Goal: Task Accomplishment & Management: Complete application form

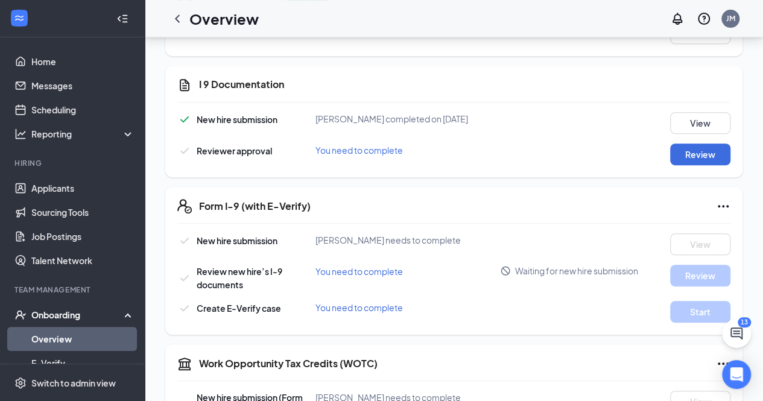
scroll to position [249, 0]
click at [698, 153] on button "Review" at bounding box center [700, 155] width 60 height 22
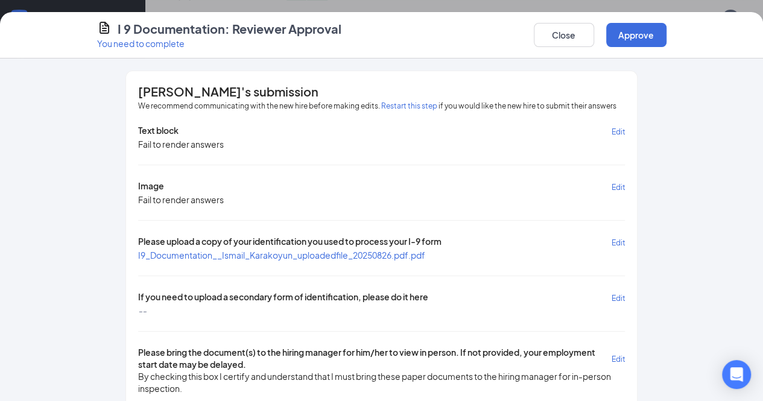
click at [290, 252] on span "I9_Documentation__Ismail_Karakoyun_uploadedfile_20250826.pdf.pdf" at bounding box center [281, 255] width 287 height 11
click at [212, 250] on span "I9_Documentation__Ismail_Karakoyun_uploadedfile_20250826.pdf.pdf" at bounding box center [281, 255] width 287 height 11
click at [594, 40] on button "Close" at bounding box center [564, 35] width 60 height 24
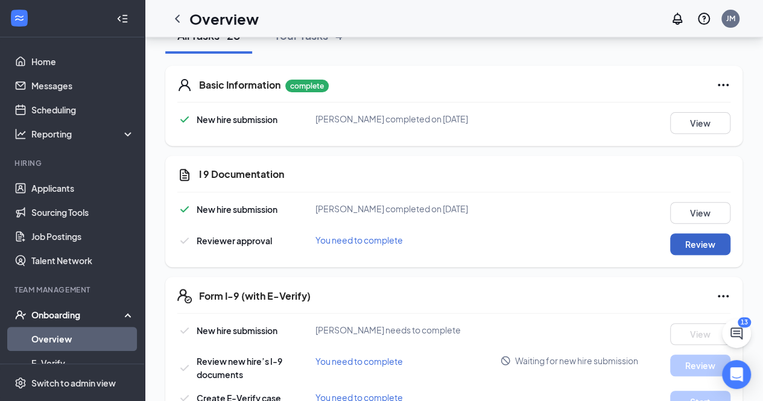
scroll to position [133, 0]
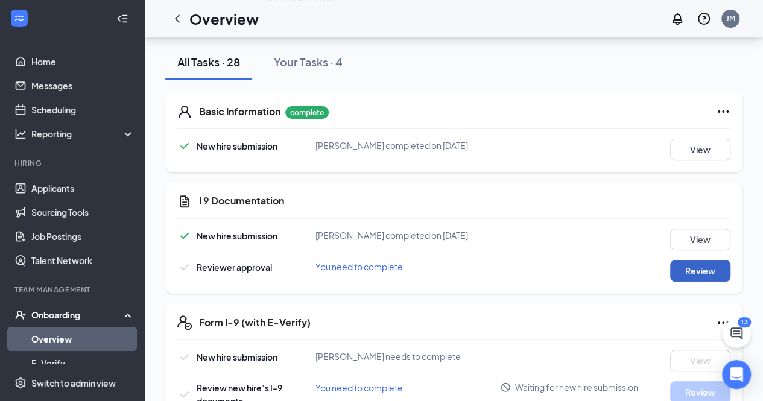
click at [695, 270] on button "Review" at bounding box center [700, 271] width 60 height 22
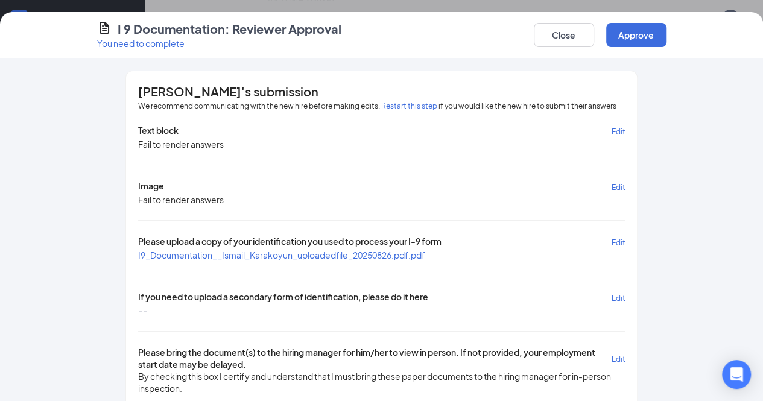
click at [625, 295] on span "Edit" at bounding box center [618, 298] width 14 height 9
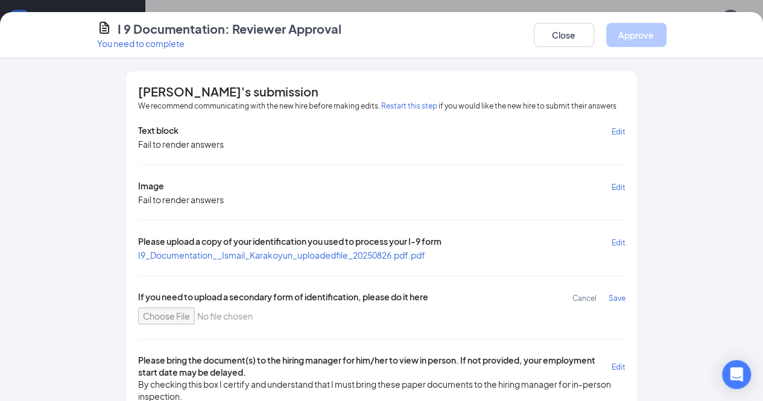
click at [591, 202] on div "Text block Edit Fail to render answers Image Edit Fail to render answers Please…" at bounding box center [382, 263] width 488 height 278
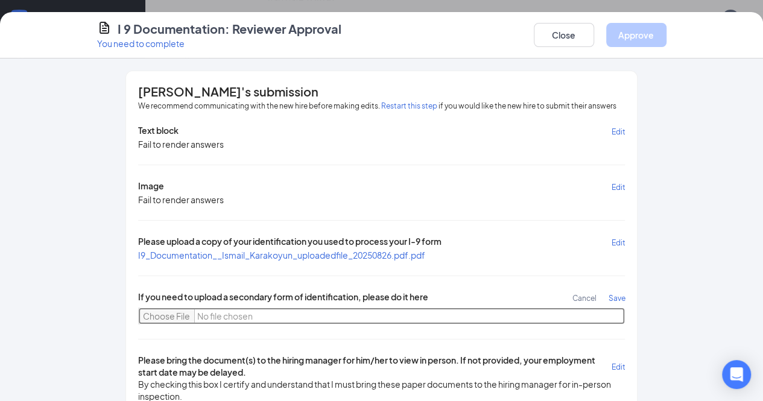
click at [138, 314] on input "file" at bounding box center [382, 316] width 488 height 17
type input "C:\fakepath\WIN_20250826_17_27_41_Pro.jpg"
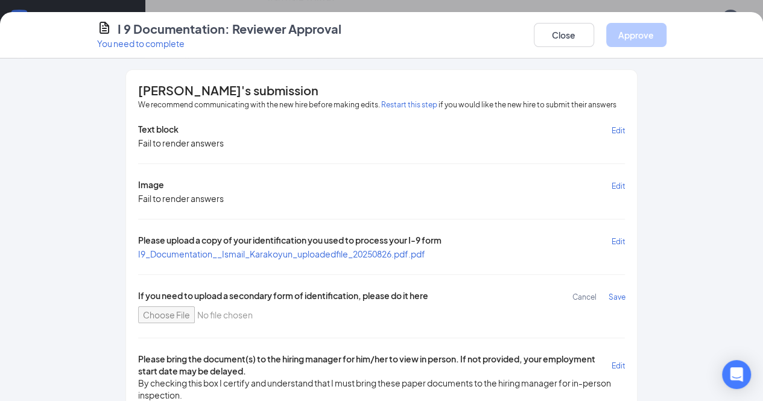
click at [608, 290] on button "Cancel" at bounding box center [590, 297] width 36 height 14
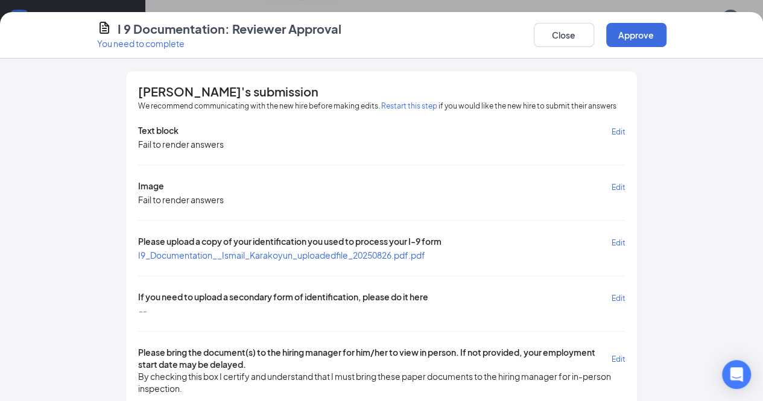
click at [625, 297] on span "Edit" at bounding box center [618, 298] width 14 height 9
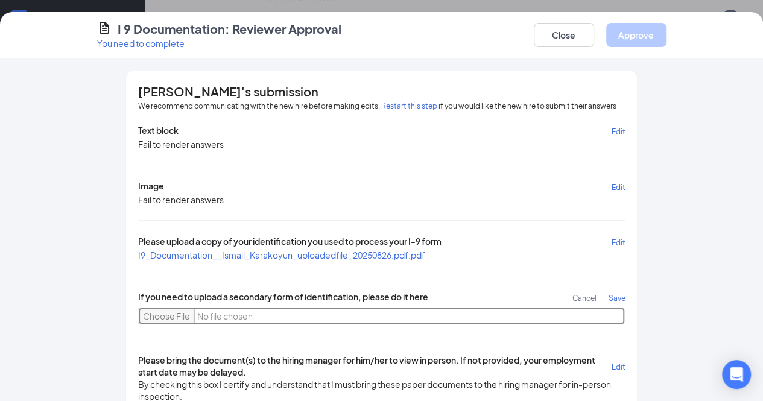
click at [138, 316] on input "file" at bounding box center [382, 316] width 488 height 17
type input "C:\fakepath\WIN_20250826_17_27_41_Pro.jpg"
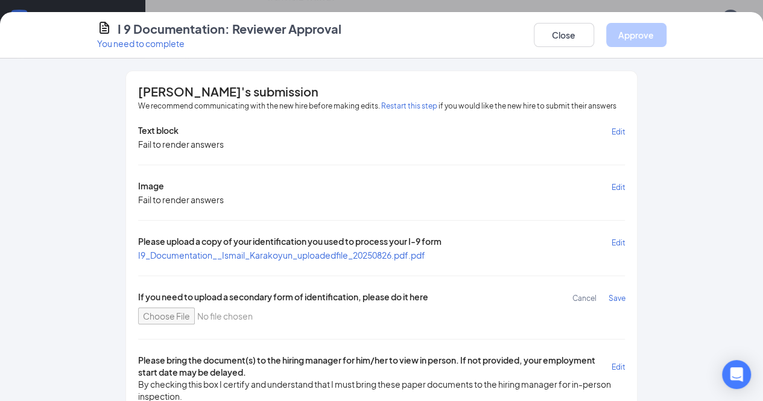
click at [625, 295] on span "Save" at bounding box center [616, 298] width 17 height 9
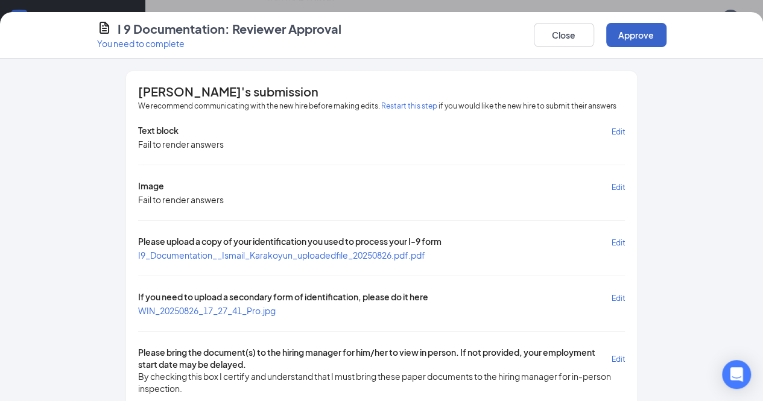
click at [667, 32] on button "Approve" at bounding box center [636, 35] width 60 height 24
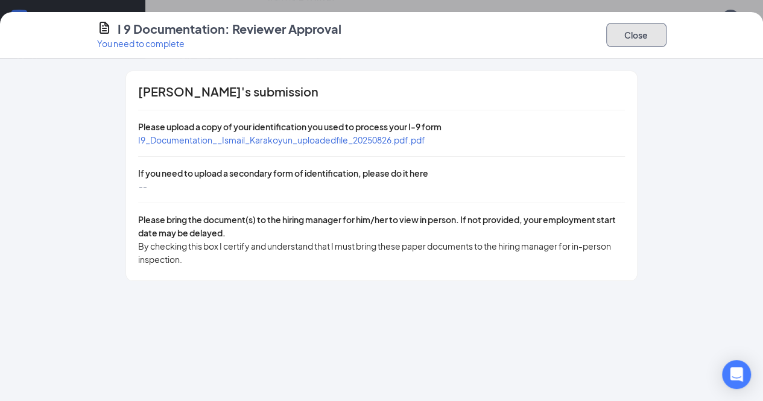
click at [667, 39] on button "Close" at bounding box center [636, 35] width 60 height 24
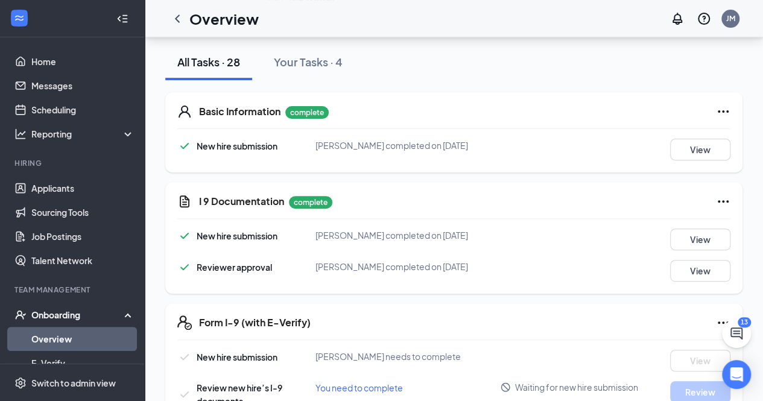
click at [369, 219] on div "I 9 Documentation complete New hire submission Ismail Karakoyun completed on Au…" at bounding box center [453, 238] width 577 height 112
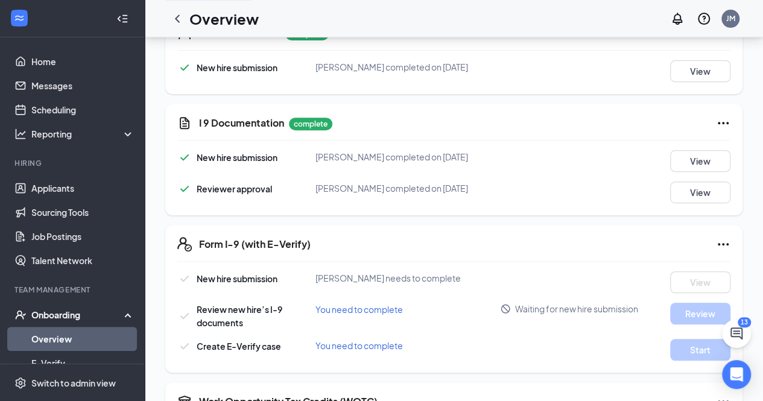
scroll to position [212, 0]
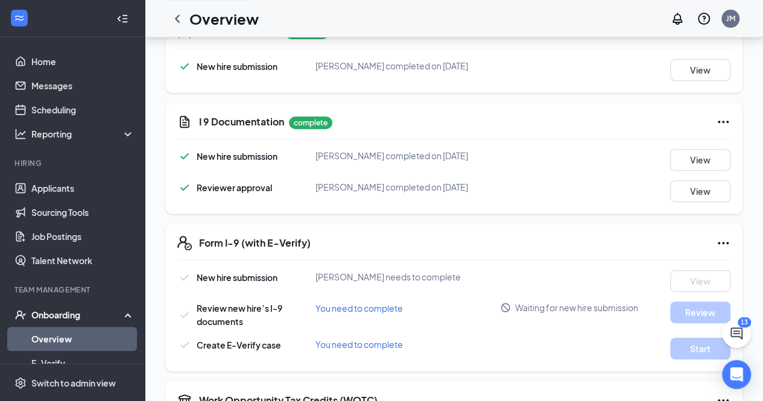
click at [722, 243] on icon "Ellipses" at bounding box center [723, 243] width 11 height 2
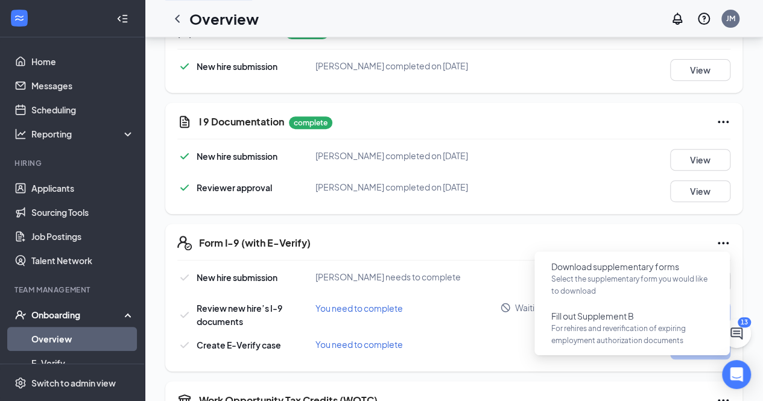
click at [517, 267] on div "Form I-9 (with E-Verify) New hire submission Ismail Karakoyun needs to complete…" at bounding box center [453, 298] width 577 height 148
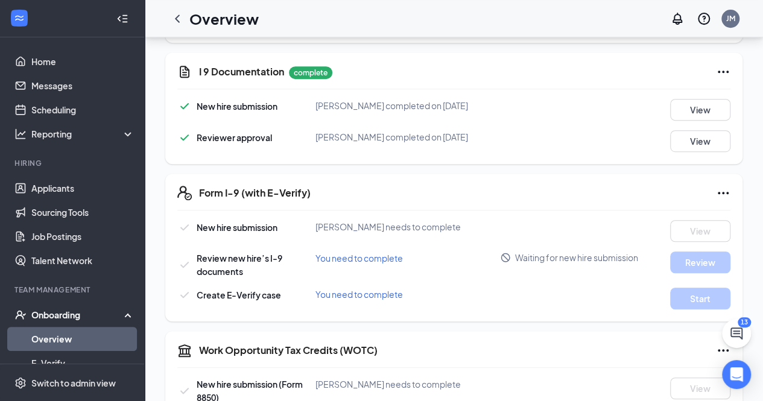
scroll to position [270, 0]
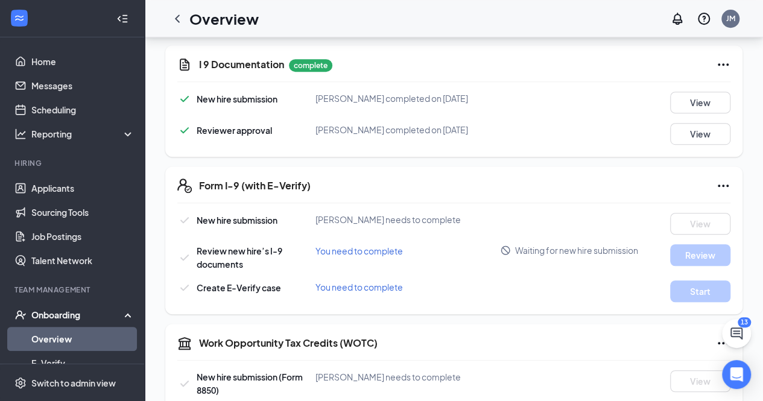
click at [721, 182] on icon "Ellipses" at bounding box center [723, 186] width 14 height 14
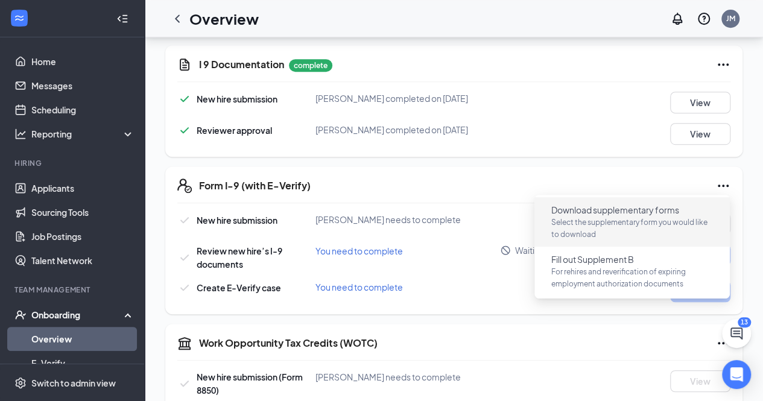
click at [562, 205] on span "Download supplementary forms" at bounding box center [615, 210] width 128 height 12
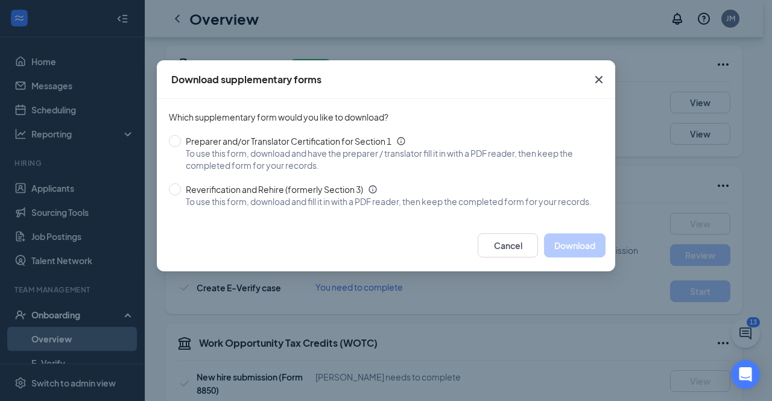
click at [599, 78] on icon "Cross" at bounding box center [599, 79] width 7 height 7
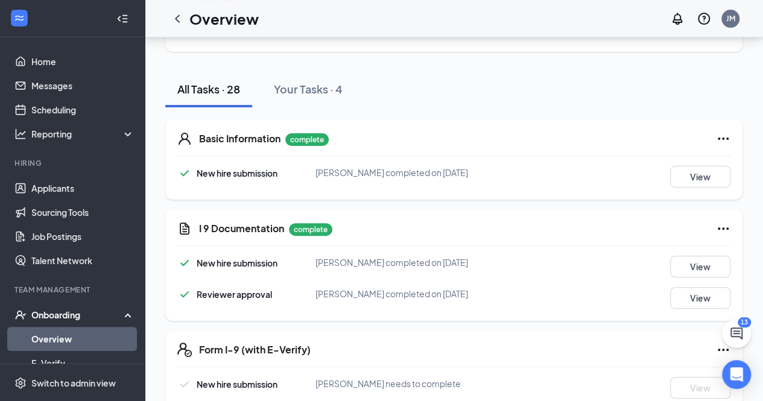
scroll to position [106, 0]
click at [691, 296] on button "View" at bounding box center [700, 298] width 60 height 22
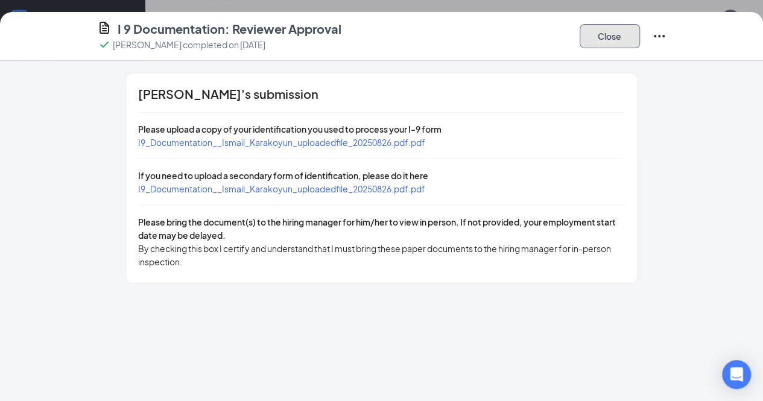
click at [640, 38] on button "Close" at bounding box center [610, 36] width 60 height 24
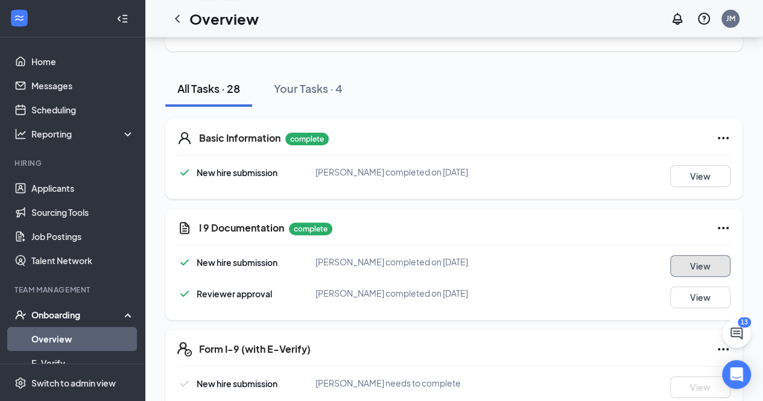
click at [705, 264] on button "View" at bounding box center [700, 266] width 60 height 22
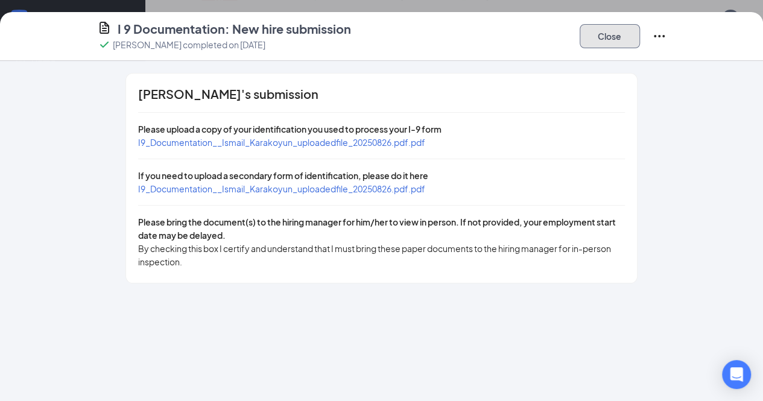
click at [640, 37] on button "Close" at bounding box center [610, 36] width 60 height 24
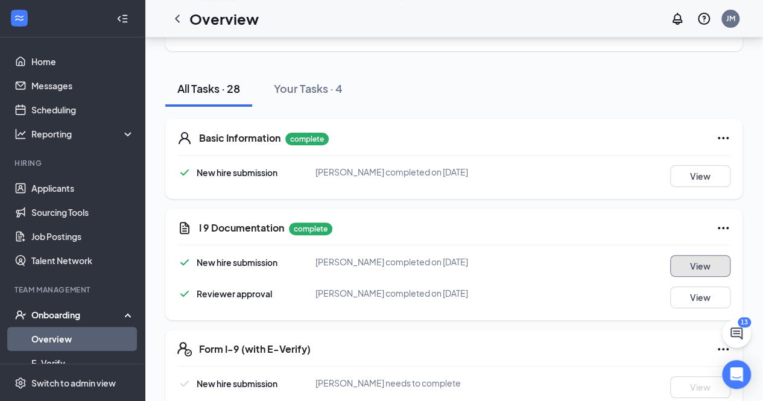
click at [701, 260] on button "View" at bounding box center [700, 266] width 60 height 22
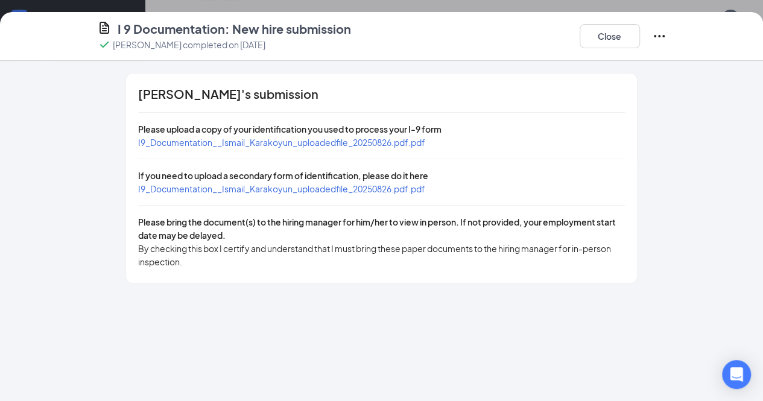
click at [667, 39] on icon "Ellipses" at bounding box center [659, 36] width 14 height 14
click at [640, 30] on button "Close" at bounding box center [610, 36] width 60 height 24
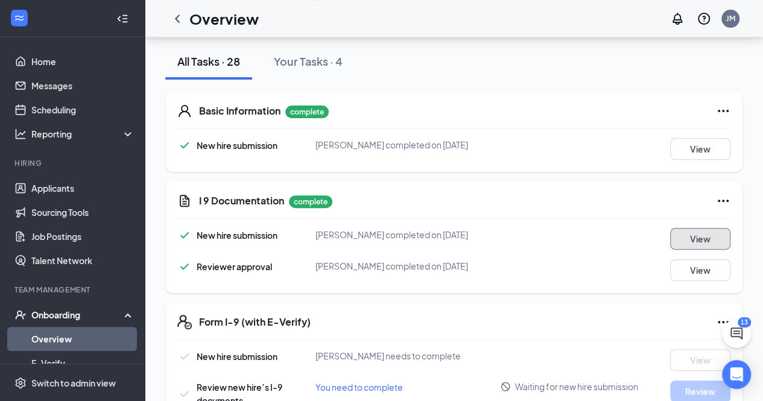
scroll to position [136, 0]
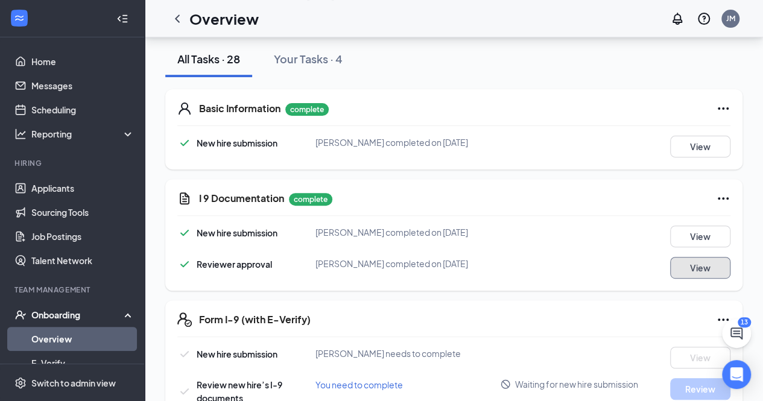
click at [688, 269] on button "View" at bounding box center [700, 268] width 60 height 22
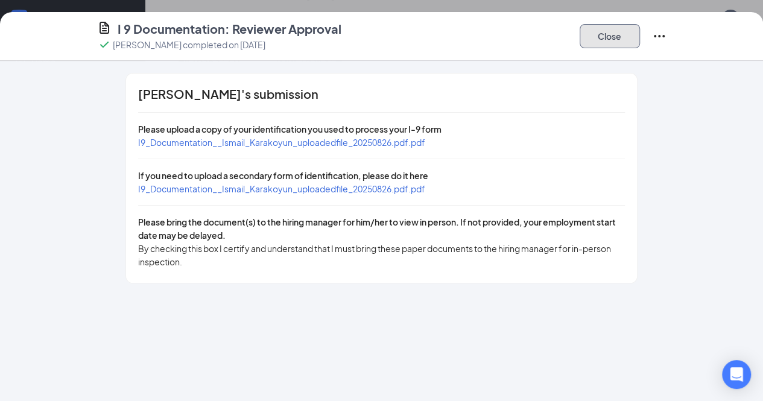
click at [640, 43] on button "Close" at bounding box center [610, 36] width 60 height 24
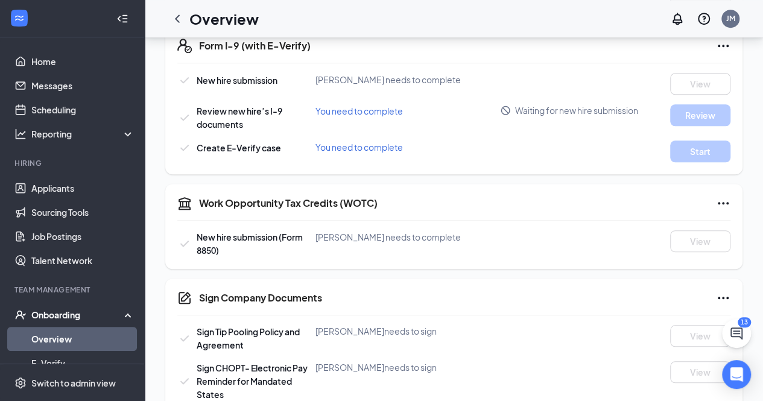
scroll to position [373, 0]
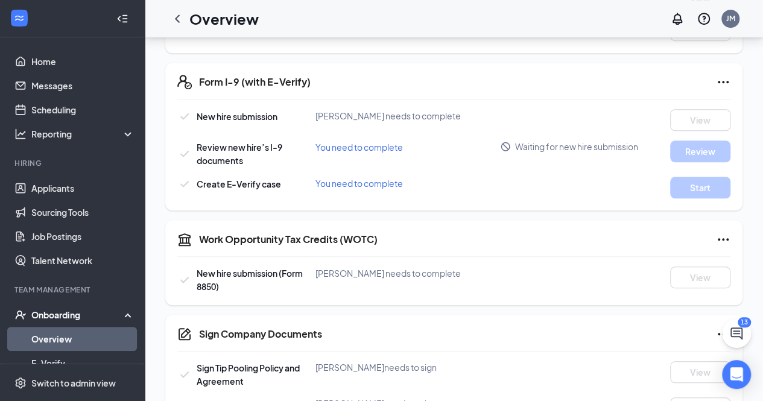
click at [731, 86] on div "Form I-9 (with E-Verify) New hire submission Ismail Karakoyun needs to complete…" at bounding box center [453, 137] width 577 height 148
click at [712, 78] on div "Form I-9 (with E-Verify)" at bounding box center [465, 82] width 532 height 14
click at [721, 80] on icon "Ellipses" at bounding box center [723, 82] width 14 height 14
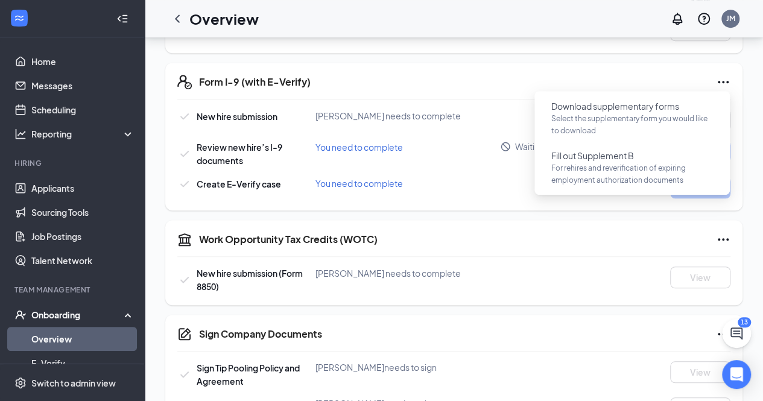
click at [595, 72] on div "Form I-9 (with E-Verify) New hire submission Ismail Karakoyun needs to complete…" at bounding box center [453, 137] width 577 height 148
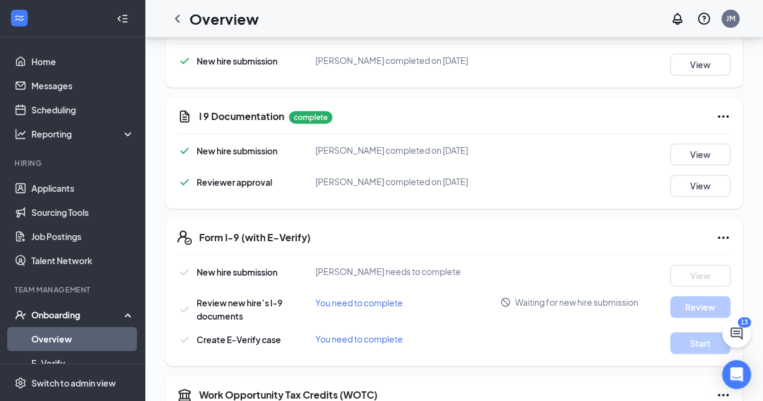
scroll to position [200, 0]
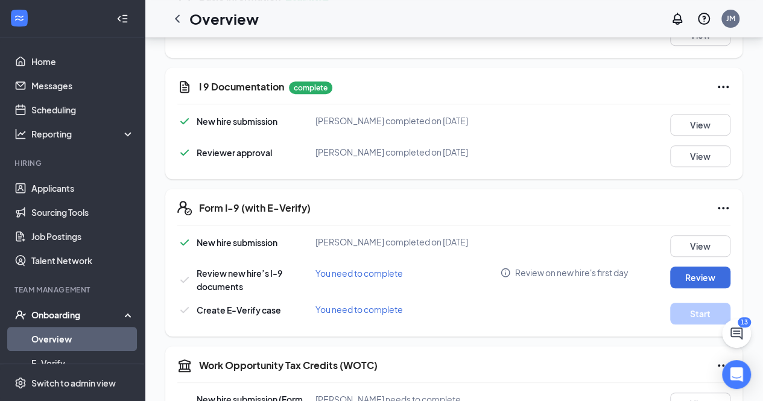
scroll to position [274, 0]
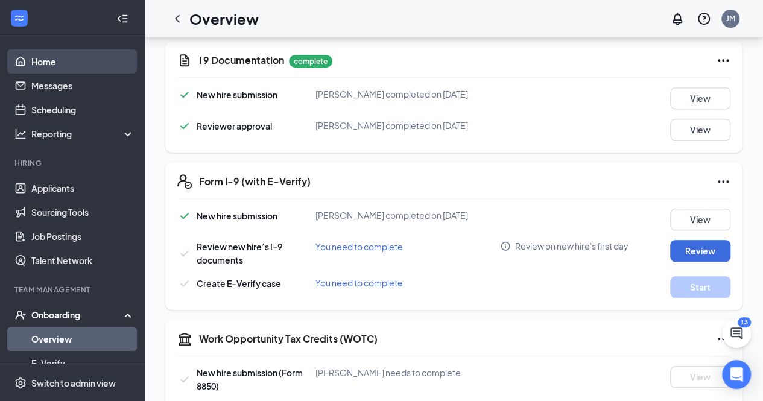
click at [63, 63] on link "Home" at bounding box center [82, 61] width 103 height 24
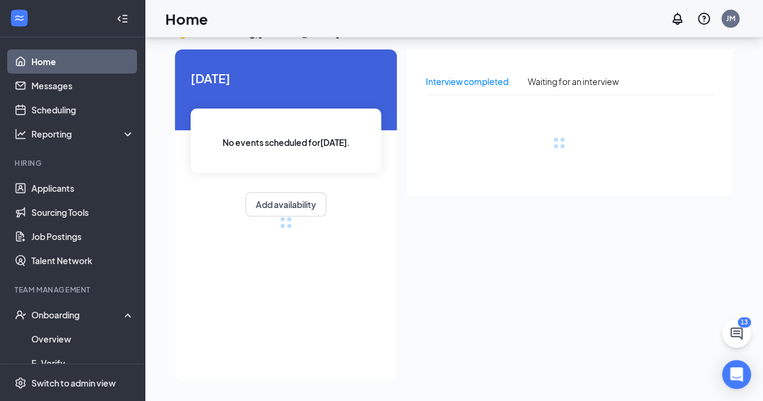
scroll to position [25, 0]
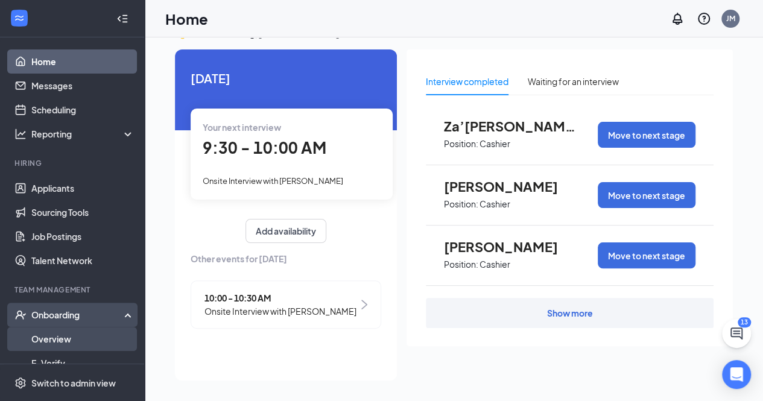
click at [55, 338] on link "Overview" at bounding box center [82, 339] width 103 height 24
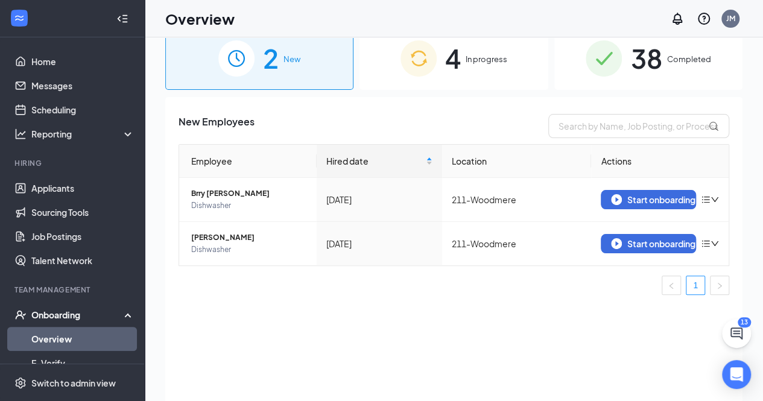
click at [494, 50] on div "4 In progress" at bounding box center [454, 58] width 188 height 63
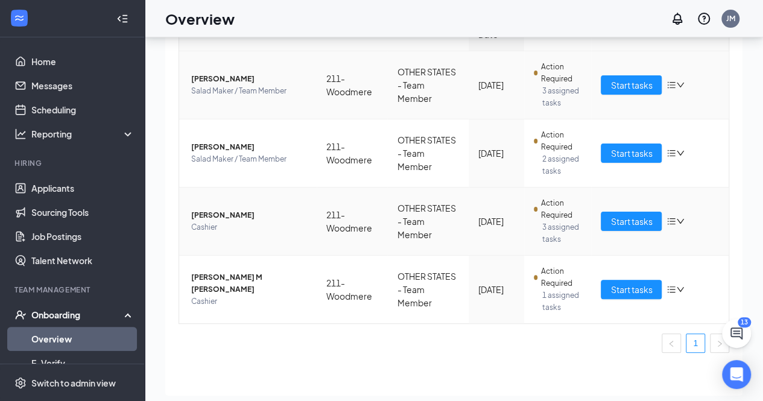
scroll to position [121, 0]
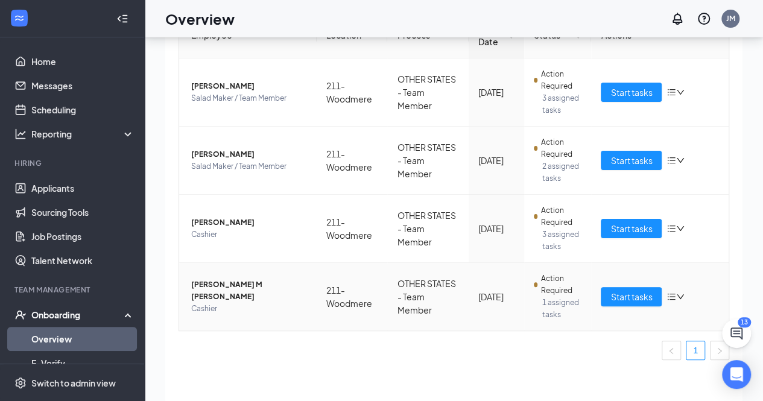
click at [224, 289] on span "[PERSON_NAME] M [PERSON_NAME]" at bounding box center [249, 291] width 116 height 24
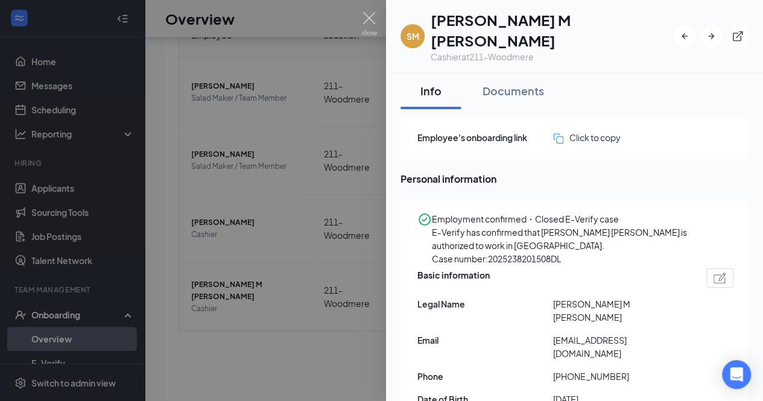
click at [239, 262] on div at bounding box center [381, 200] width 763 height 401
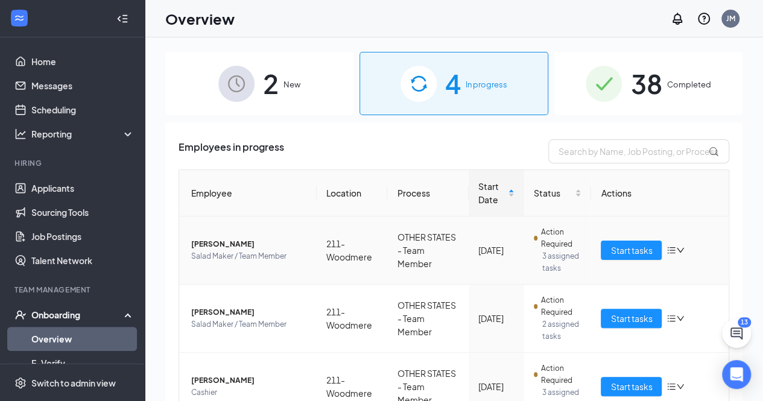
scroll to position [128, 0]
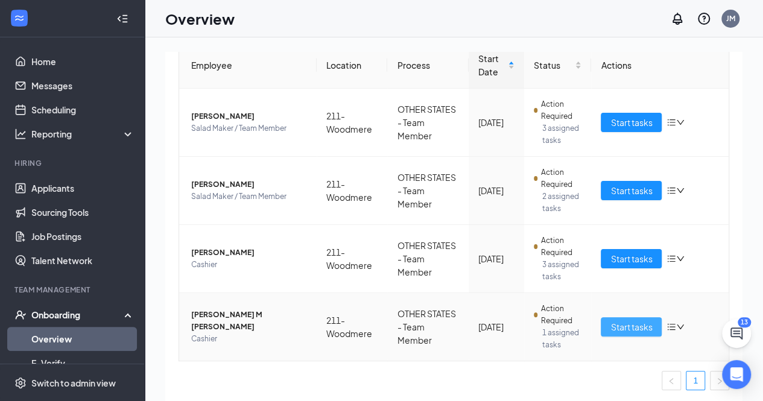
click at [617, 332] on button "Start tasks" at bounding box center [631, 326] width 61 height 19
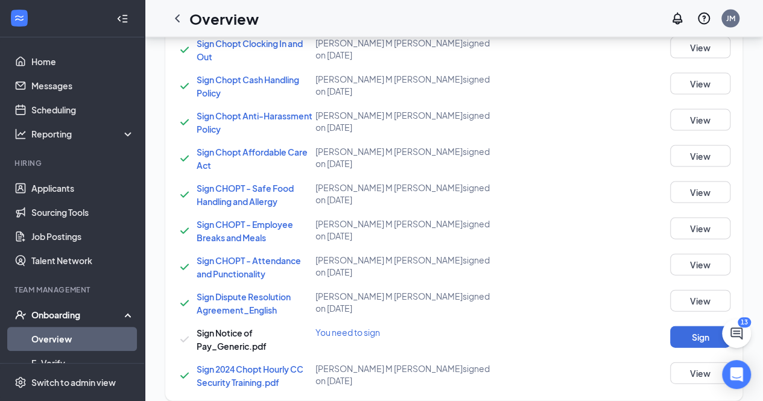
scroll to position [1213, 0]
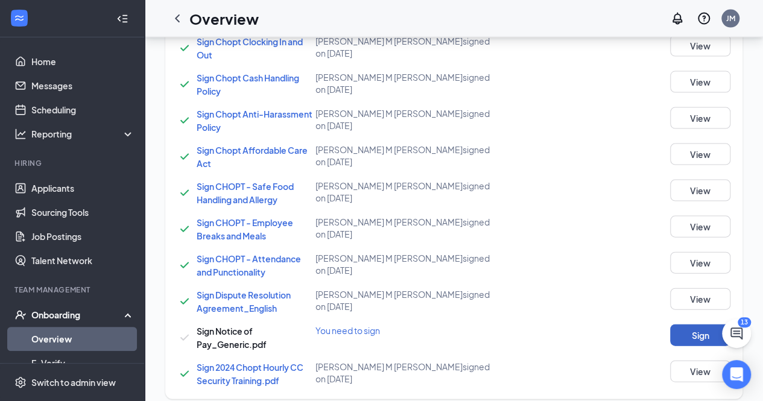
click at [685, 327] on button "Sign" at bounding box center [700, 336] width 60 height 22
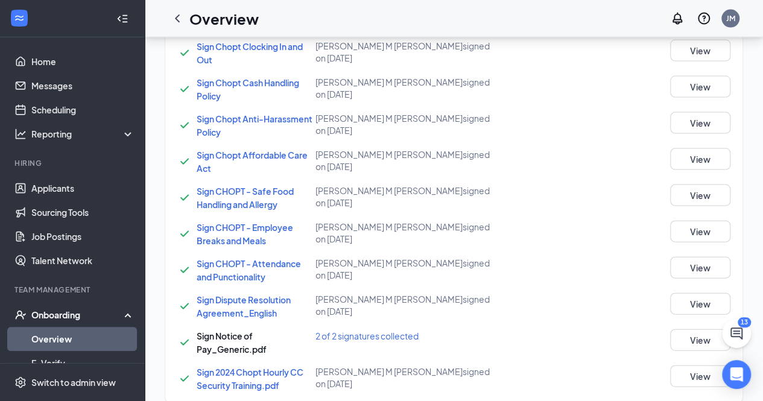
scroll to position [1218, 0]
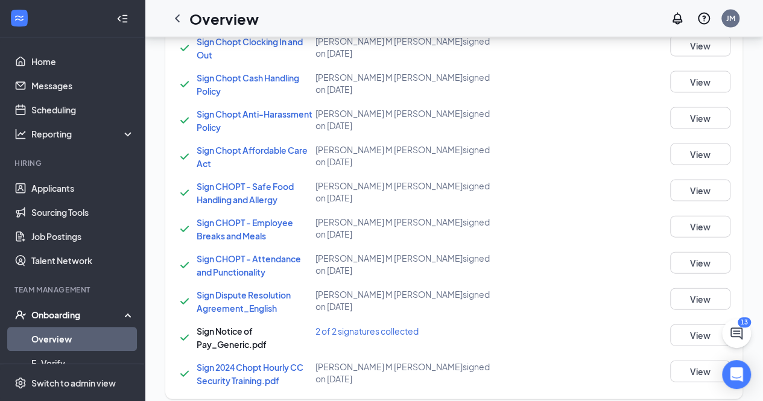
click at [678, 36] on div "Sign Company Documents [PERSON_NAME] M [PERSON_NAME] completed on [DATE] Close …" at bounding box center [381, 200] width 763 height 401
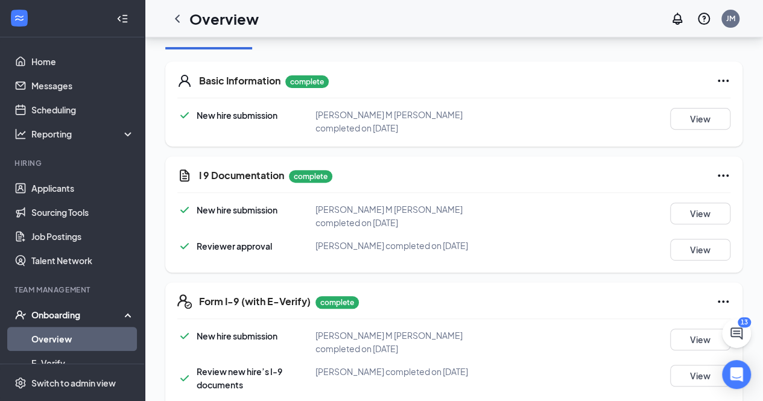
scroll to position [0, 0]
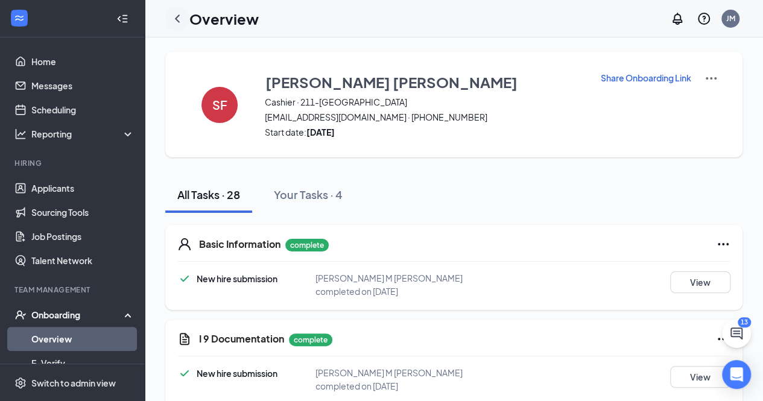
click at [175, 17] on icon "ChevronLeft" at bounding box center [177, 18] width 14 height 14
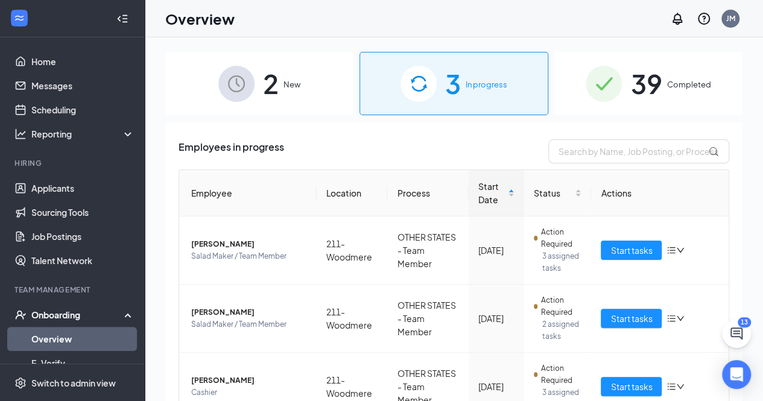
click at [663, 91] on div "39 Completed" at bounding box center [649, 83] width 188 height 63
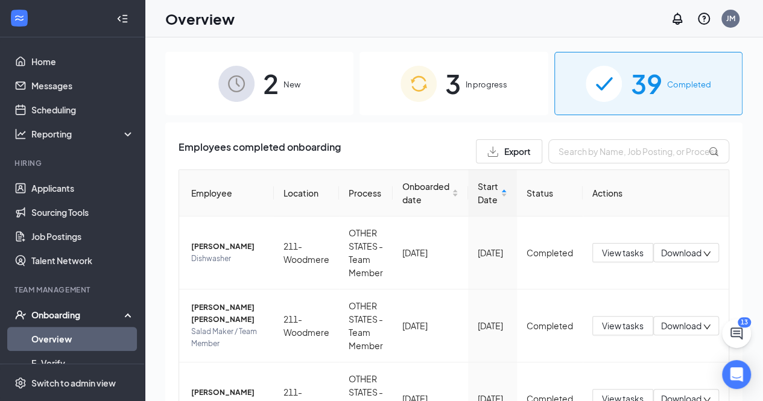
click at [468, 82] on span "In progress" at bounding box center [487, 84] width 42 height 12
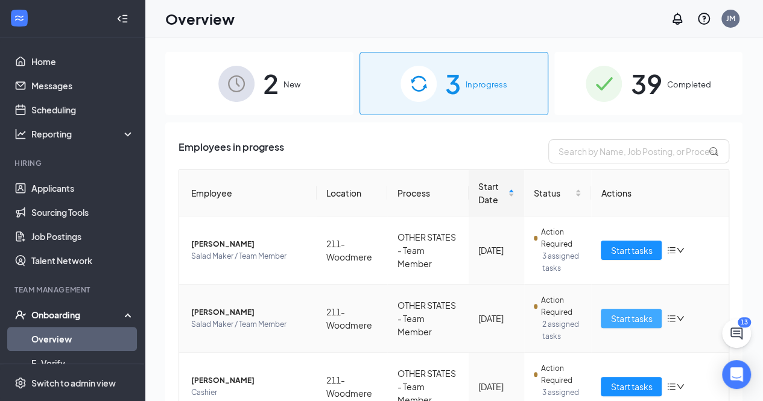
click at [611, 318] on span "Start tasks" at bounding box center [632, 318] width 42 height 13
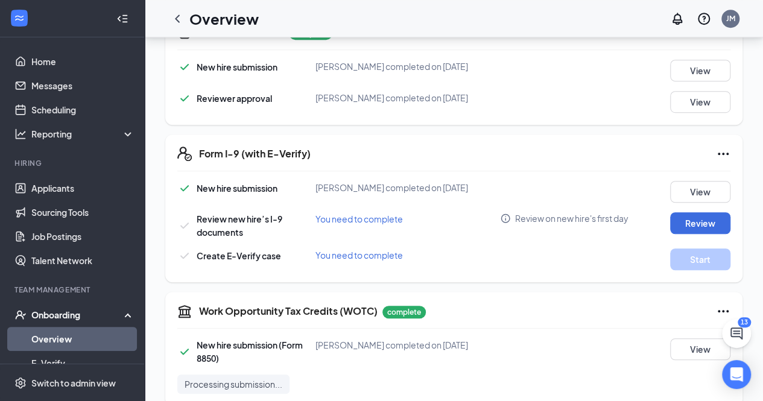
scroll to position [313, 0]
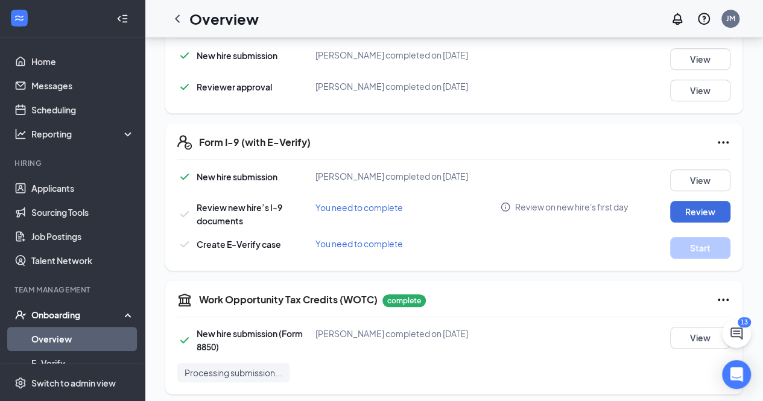
click at [209, 202] on span "Review new hire’s I-9 documents" at bounding box center [240, 214] width 86 height 24
click at [312, 84] on div "Reviewer approval" at bounding box center [246, 87] width 138 height 14
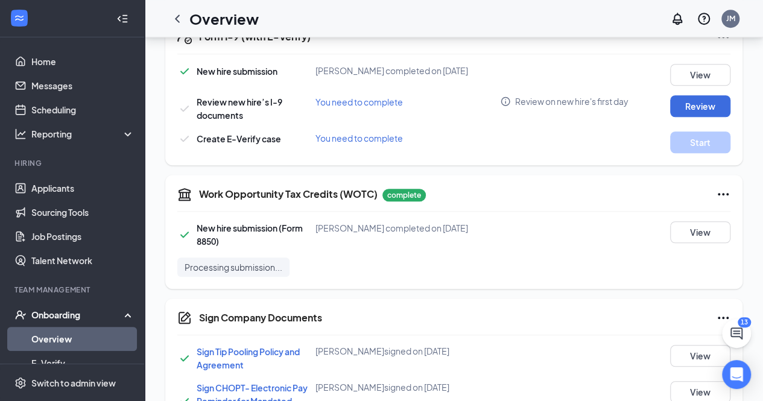
scroll to position [337, 0]
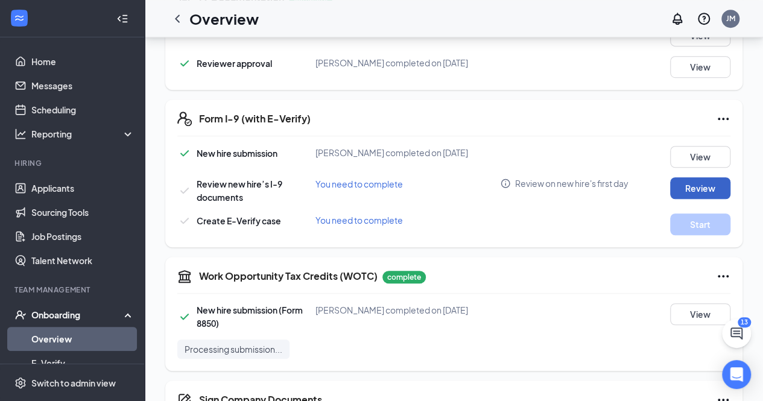
click at [683, 182] on button "Review" at bounding box center [700, 188] width 60 height 22
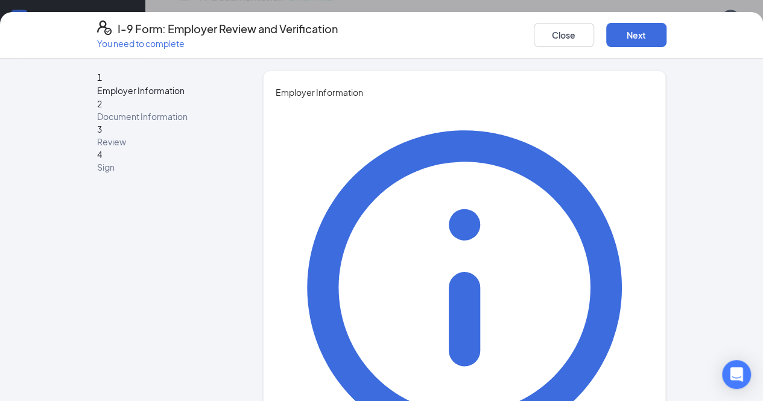
type input "[PERSON_NAME]"
type input "Marks"
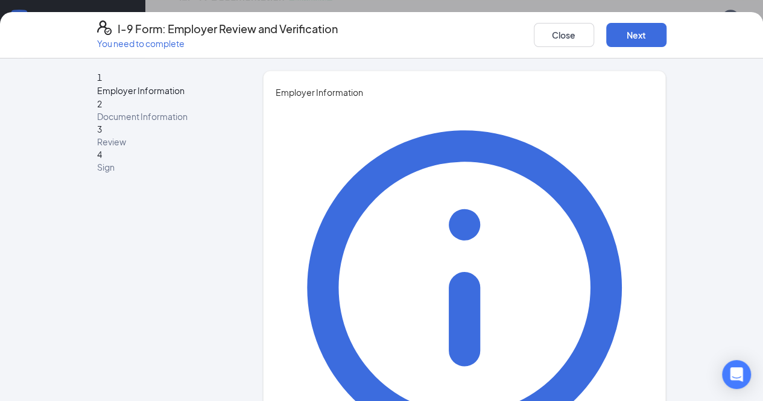
type input "General Manager"
type input "[PERSON_NAME][EMAIL_ADDRESS][DOMAIN_NAME]"
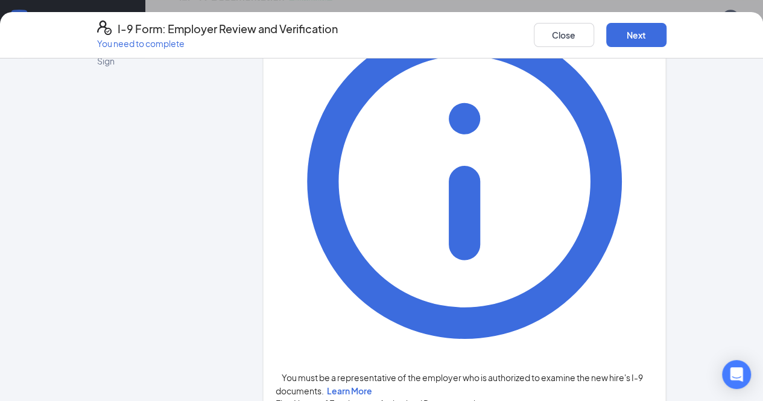
scroll to position [110, 0]
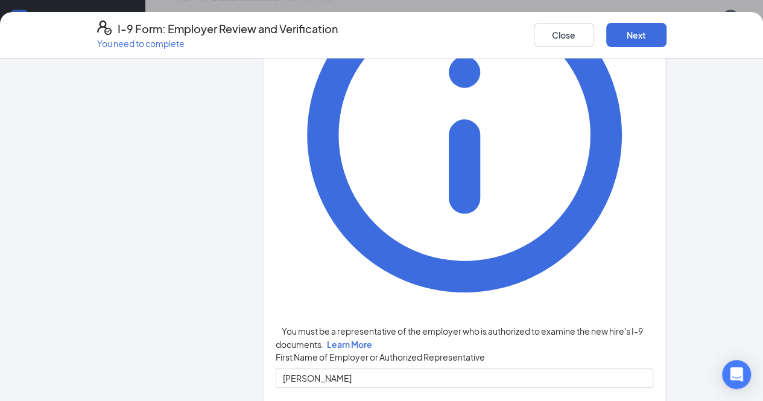
type input "4405523782"
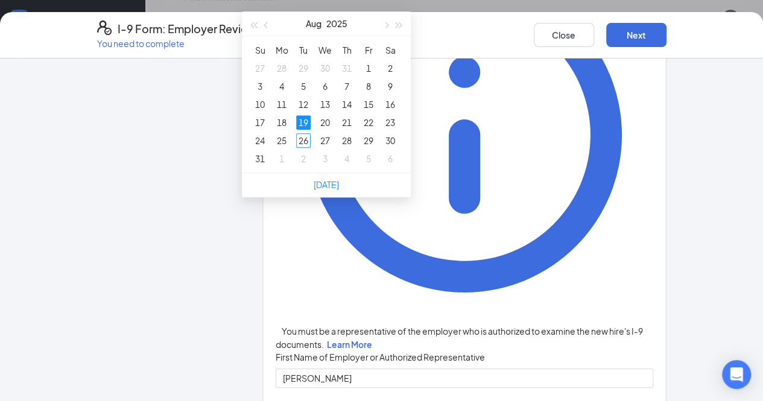
scroll to position [685, 0]
click at [282, 161] on div "1" at bounding box center [282, 161] width 14 height 14
type input "[DATE]"
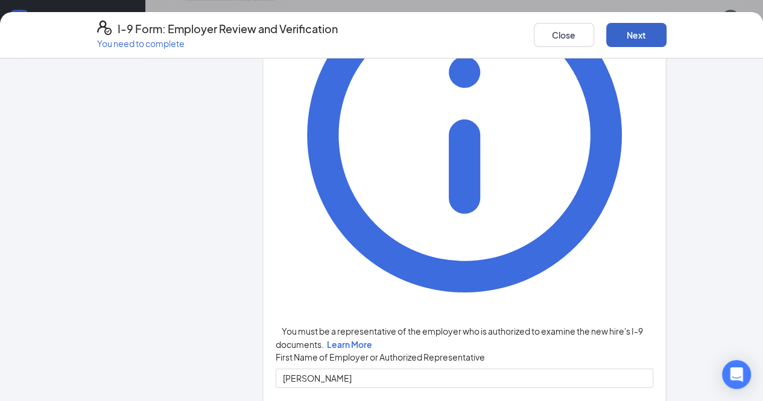
click at [667, 40] on button "Next" at bounding box center [636, 35] width 60 height 24
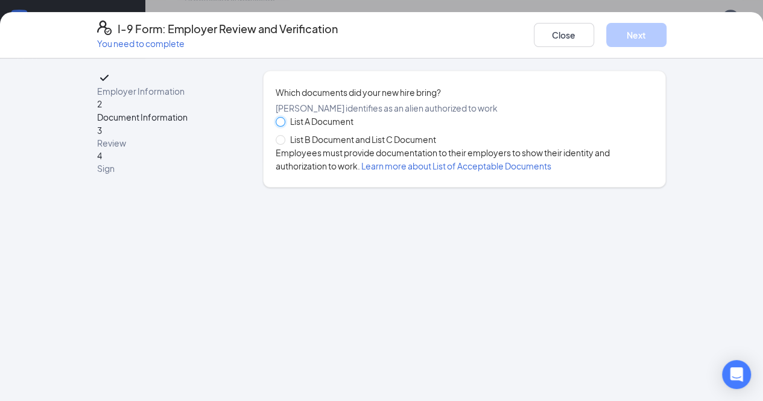
click at [276, 126] on input "List A Document" at bounding box center [280, 121] width 8 height 8
radio input "true"
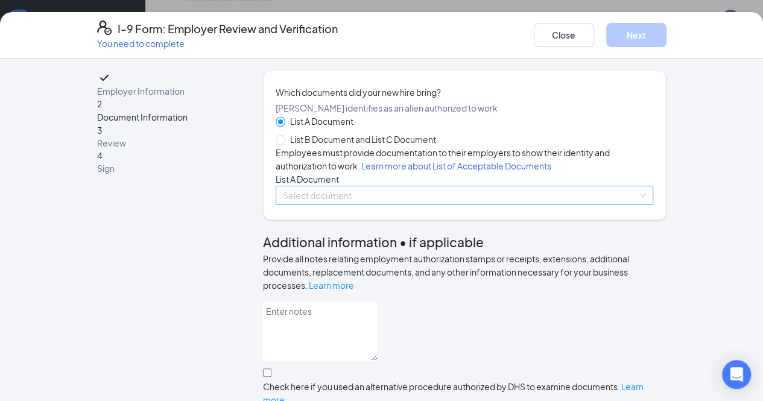
click at [311, 205] on input "search" at bounding box center [460, 195] width 355 height 18
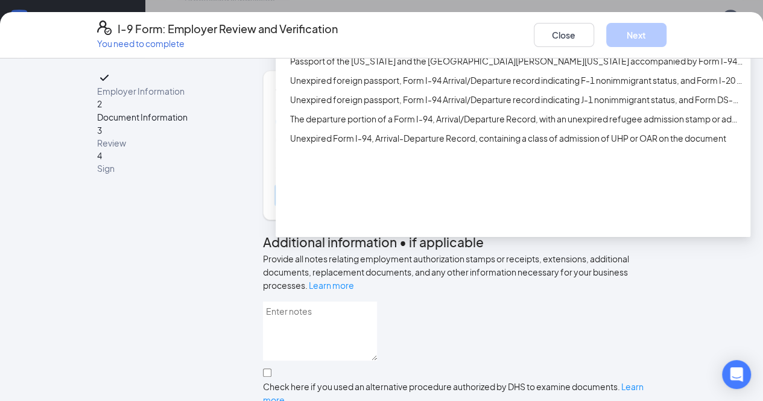
click at [493, 48] on div "Foreign passport with Form I-94 or Form I-94A with Arrival-Departure Record, an…" at bounding box center [516, 41] width 453 height 13
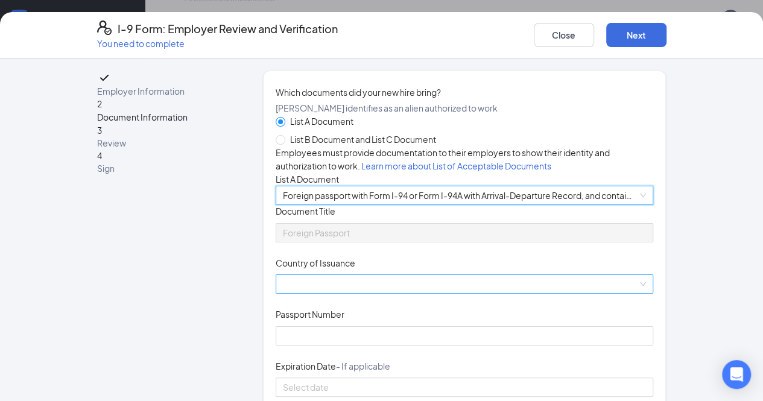
click at [316, 293] on input "Country of Issuance" at bounding box center [460, 284] width 355 height 18
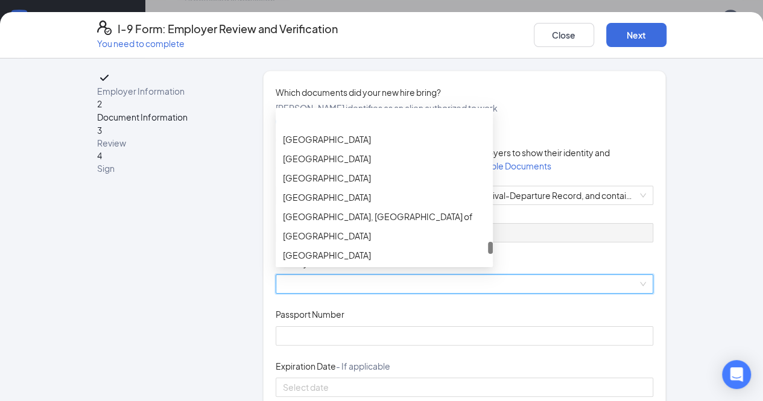
drag, startPoint x: 457, startPoint y: 213, endPoint x: 455, endPoint y: 345, distance: 131.6
click at [488, 254] on div at bounding box center [490, 248] width 5 height 12
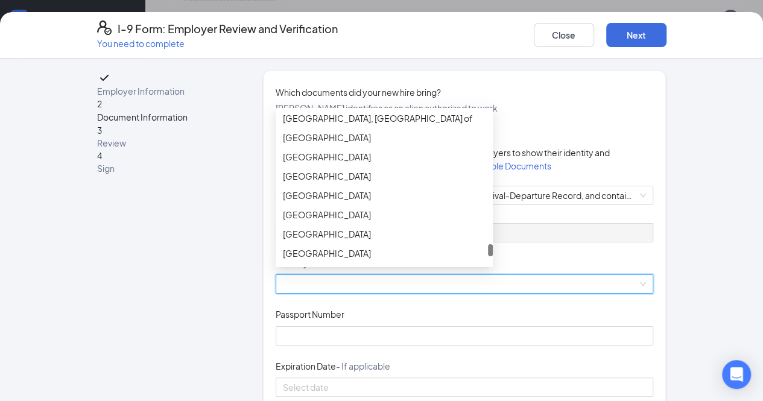
scroll to position [4824, 0]
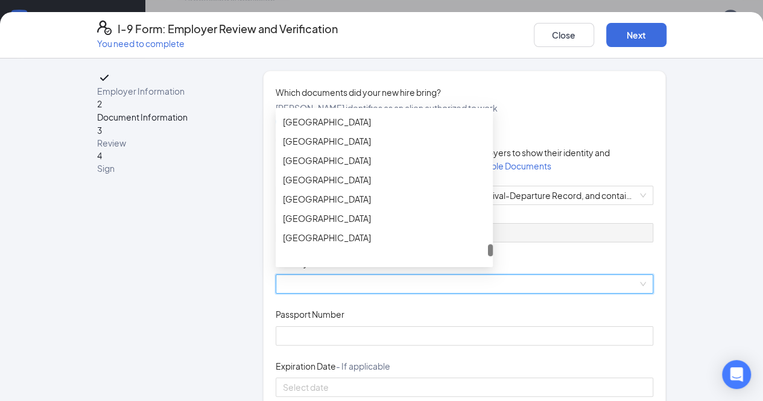
click at [488, 256] on div at bounding box center [490, 250] width 5 height 12
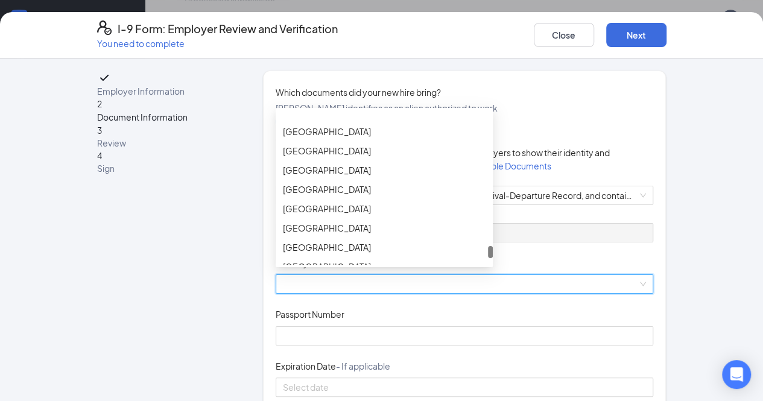
scroll to position [4936, 0]
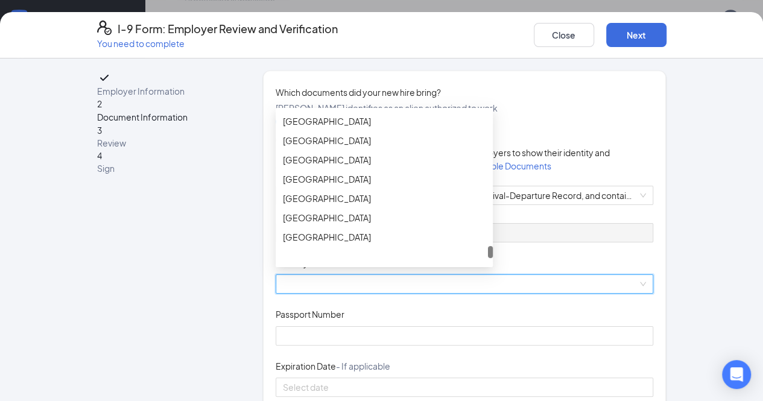
click at [488, 258] on div at bounding box center [490, 252] width 5 height 12
click at [283, 167] on div "[GEOGRAPHIC_DATA]" at bounding box center [384, 159] width 203 height 13
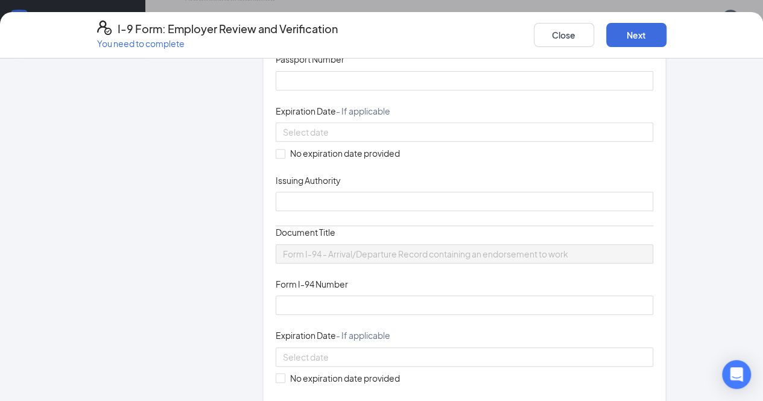
scroll to position [257, 0]
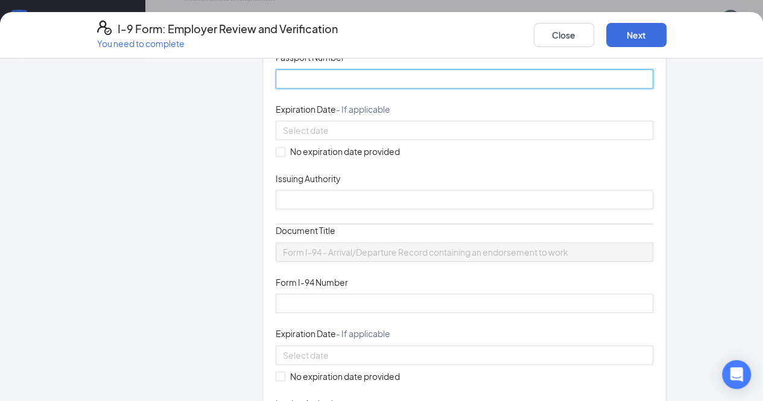
click at [346, 89] on input "Passport Number" at bounding box center [465, 78] width 378 height 19
type input "U34419145"
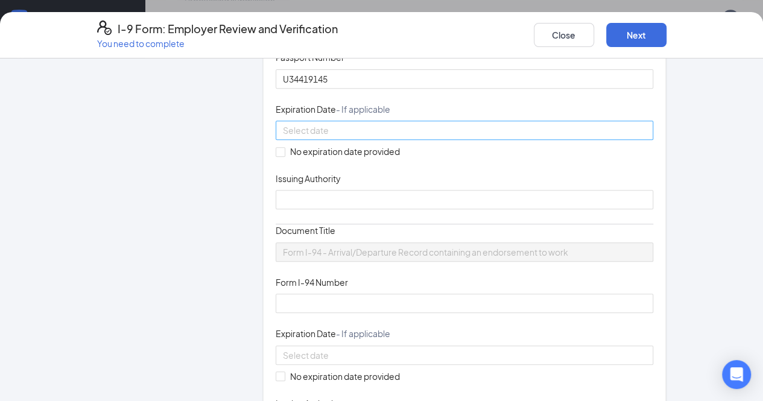
click at [451, 137] on div at bounding box center [465, 130] width 364 height 13
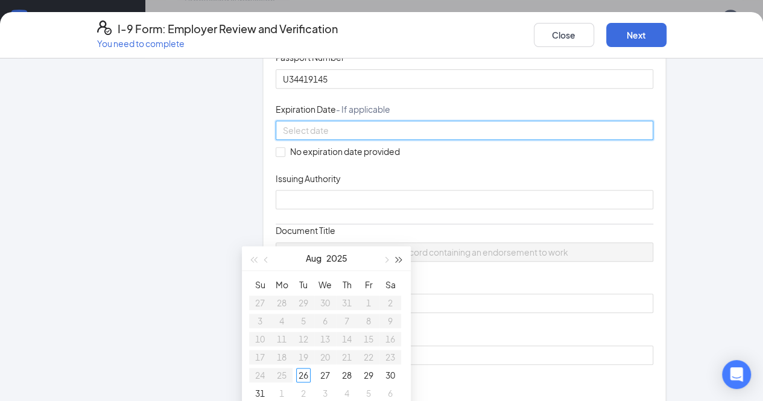
click at [401, 255] on button "button" at bounding box center [399, 258] width 13 height 24
click at [383, 259] on span "button" at bounding box center [386, 260] width 6 height 6
type input "[DATE]"
click at [349, 355] on div "23" at bounding box center [347, 357] width 14 height 14
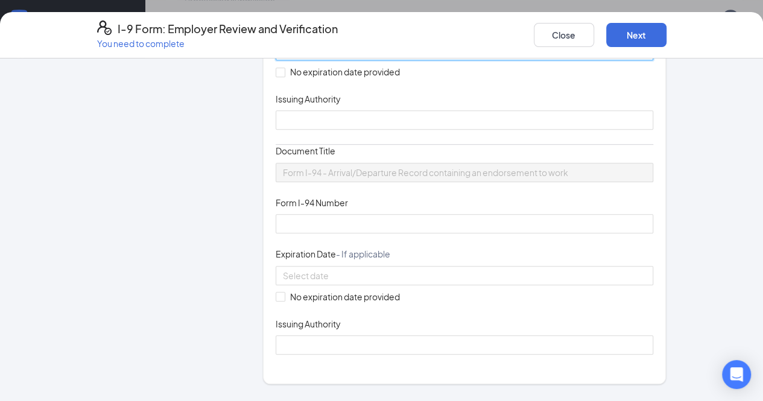
scroll to position [337, 0]
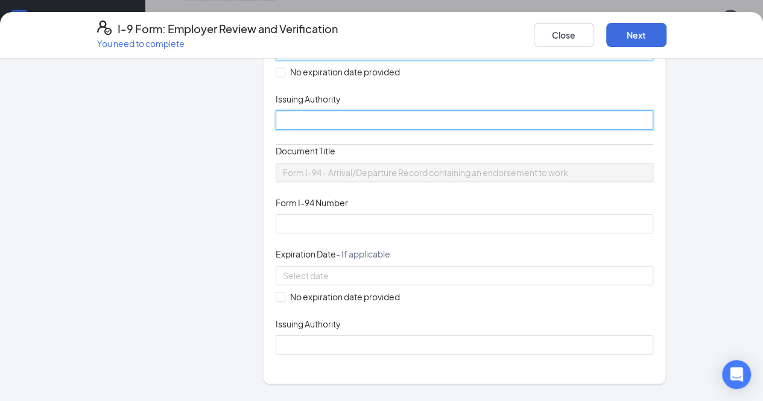
click at [276, 130] on input "Issuing Authority" at bounding box center [465, 119] width 378 height 19
type input "Republic of [GEOGRAPHIC_DATA]"
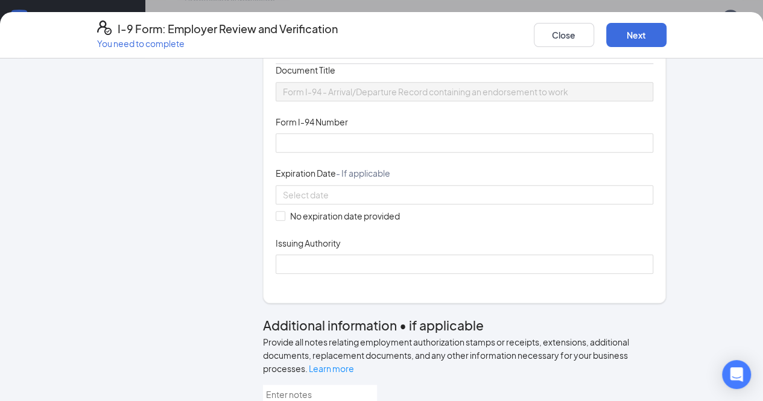
scroll to position [424, 0]
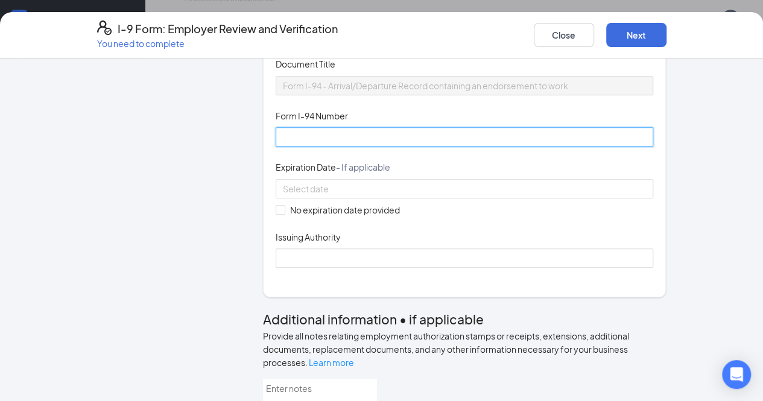
click at [321, 147] on input "Form I-94 Number" at bounding box center [465, 136] width 378 height 19
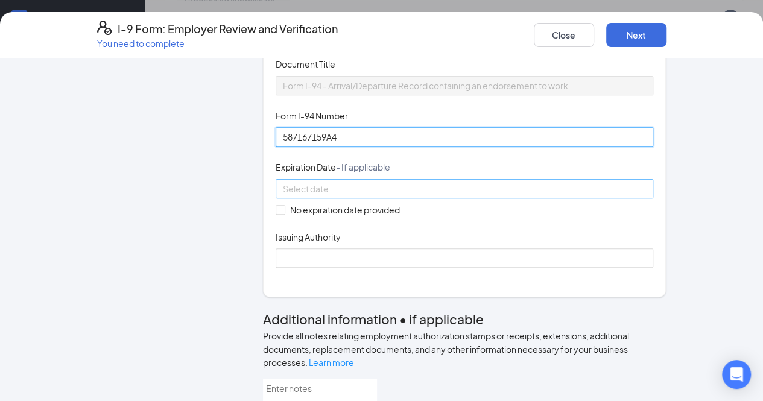
type input "587167159A4"
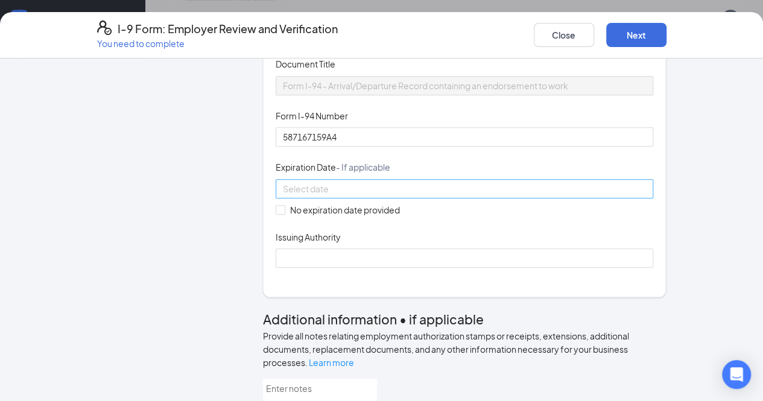
click at [445, 195] on div at bounding box center [465, 188] width 364 height 13
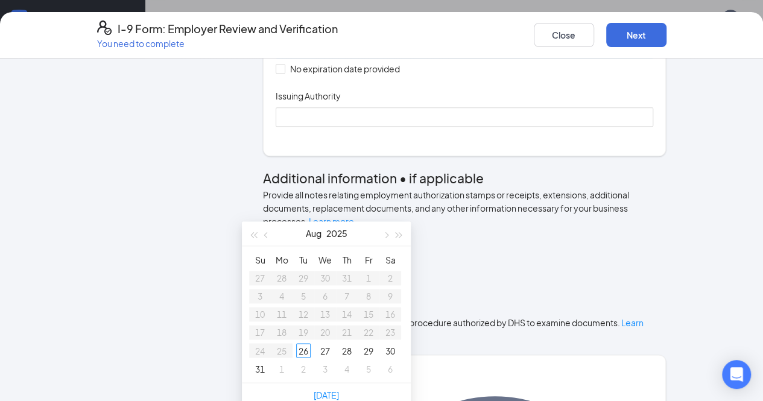
scroll to position [800, 0]
click at [405, 235] on button "button" at bounding box center [399, 233] width 13 height 24
click at [249, 240] on button "button" at bounding box center [253, 233] width 13 height 24
click at [386, 237] on span "button" at bounding box center [386, 235] width 6 height 6
type input "[DATE]"
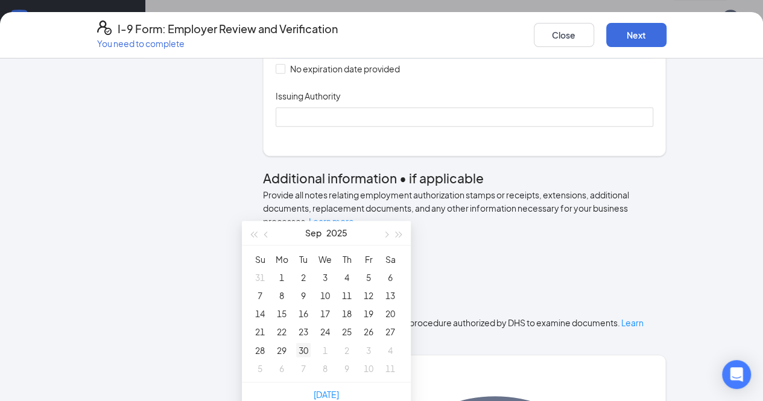
click at [301, 351] on div "30" at bounding box center [303, 350] width 14 height 14
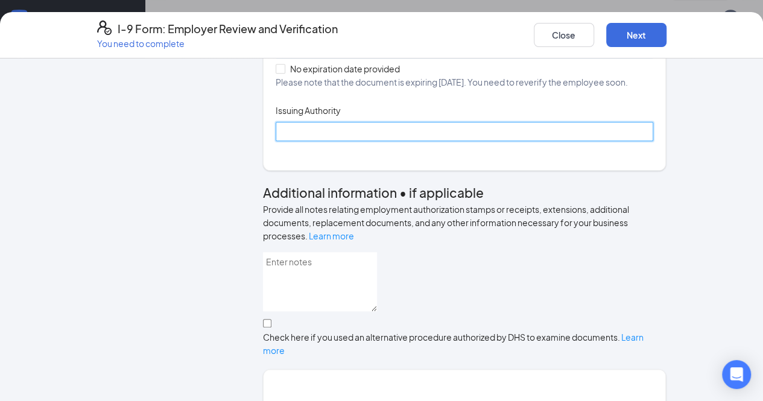
click at [288, 141] on input "Issuing Authority" at bounding box center [465, 131] width 378 height 19
type input "United States Customs and Border Protection"
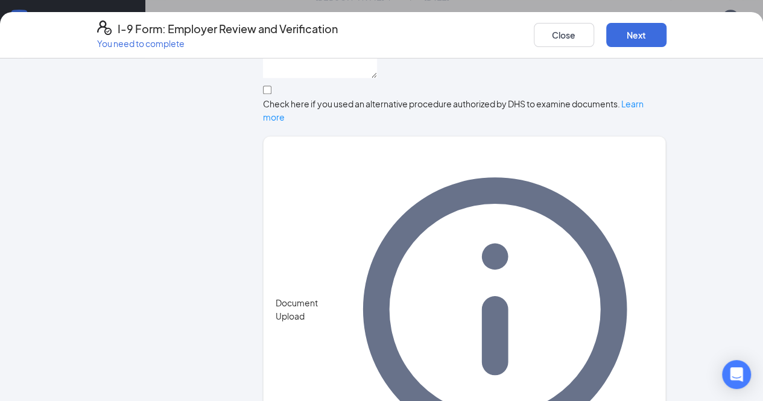
scroll to position [752, 0]
click at [667, 39] on button "Next" at bounding box center [636, 35] width 60 height 24
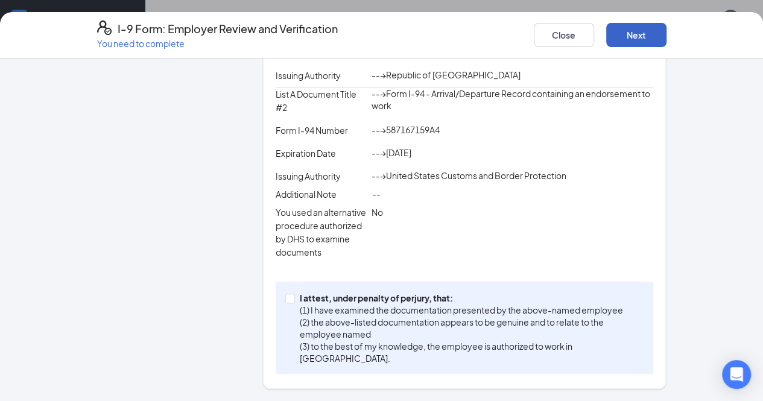
scroll to position [440, 0]
click at [300, 304] on p "I attest, under penalty of perjury, that:" at bounding box center [470, 298] width 340 height 12
click at [285, 302] on input "I attest, under penalty of [PERSON_NAME], that: (1) I have examined the documen…" at bounding box center [289, 298] width 8 height 8
checkbox input "true"
click at [667, 40] on button "Next" at bounding box center [636, 35] width 60 height 24
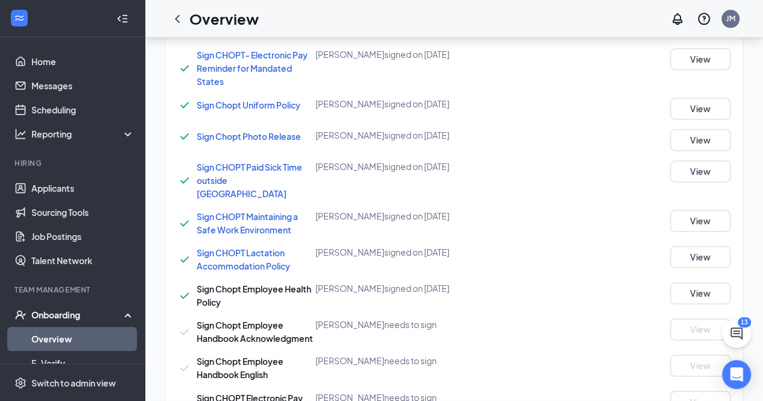
scroll to position [323, 0]
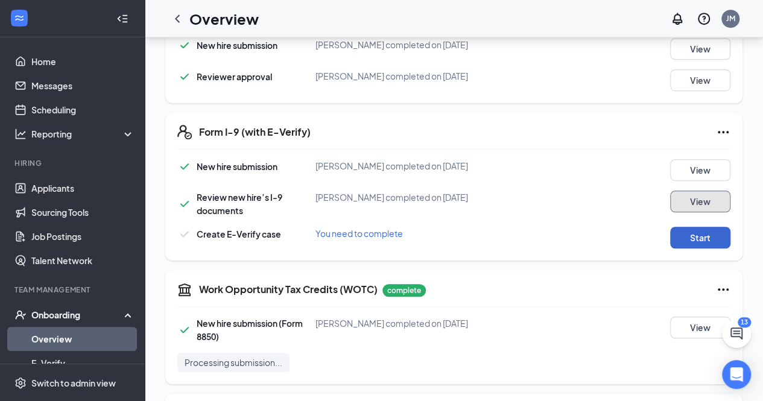
click at [708, 235] on button "Start" at bounding box center [700, 238] width 60 height 22
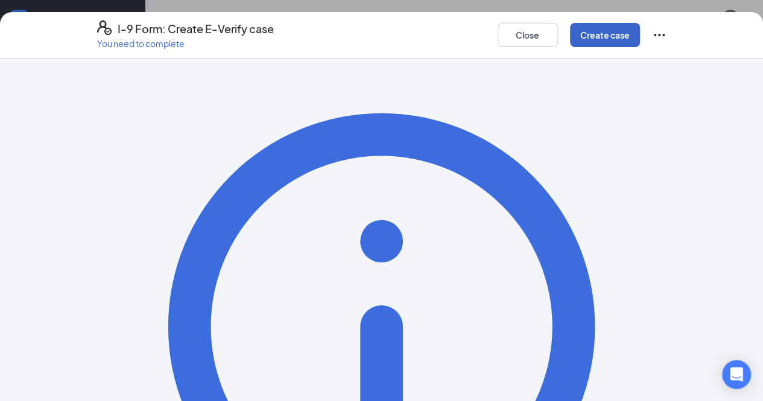
click at [640, 39] on button "Create case" at bounding box center [605, 35] width 70 height 24
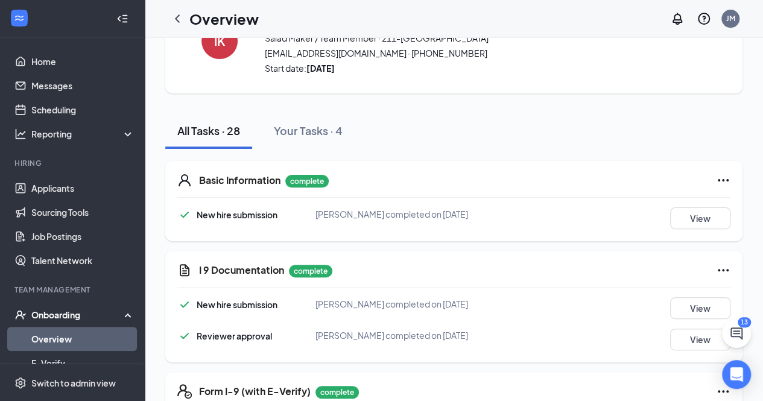
scroll to position [0, 0]
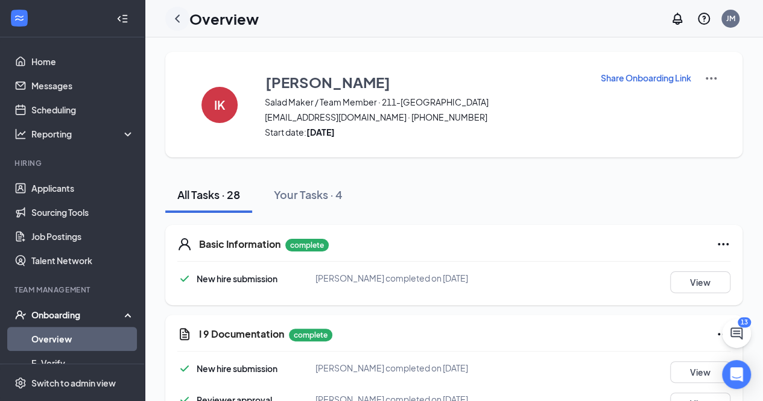
click at [177, 18] on icon "ChevronLeft" at bounding box center [177, 18] width 14 height 14
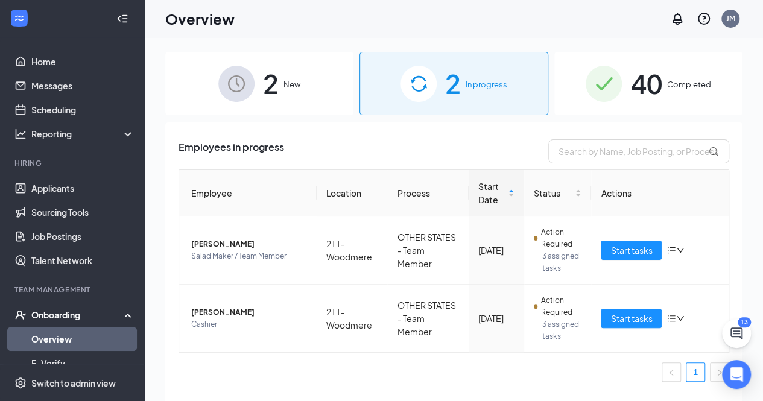
click at [671, 92] on div "40 Completed" at bounding box center [649, 83] width 188 height 63
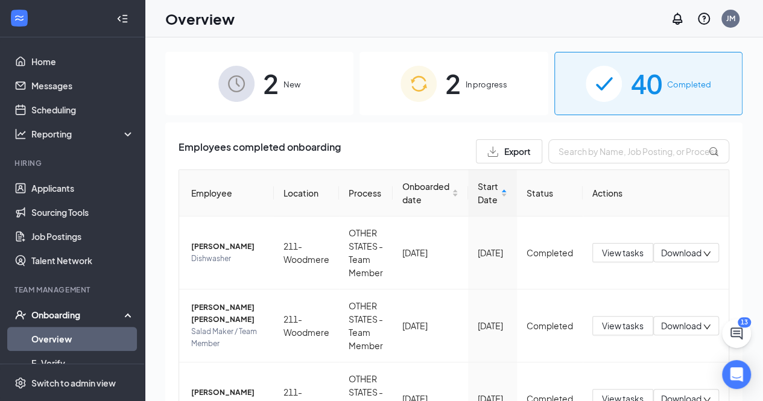
click at [466, 79] on span "In progress" at bounding box center [487, 84] width 42 height 12
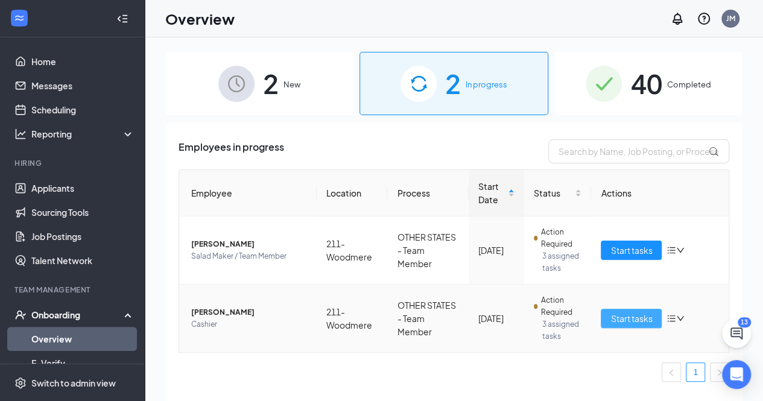
click at [639, 319] on span "Start tasks" at bounding box center [632, 318] width 42 height 13
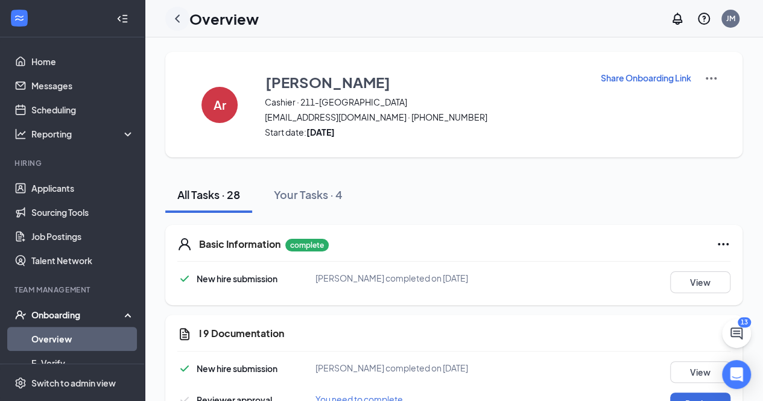
click at [176, 17] on icon "ChevronLeft" at bounding box center [177, 18] width 5 height 8
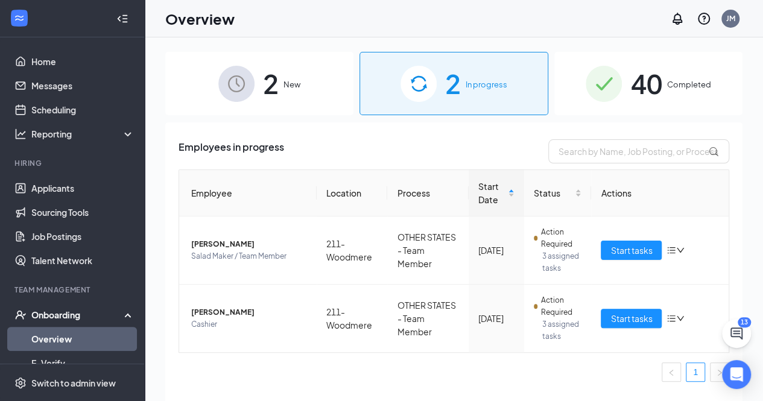
click at [629, 101] on div "40 Completed" at bounding box center [649, 83] width 188 height 63
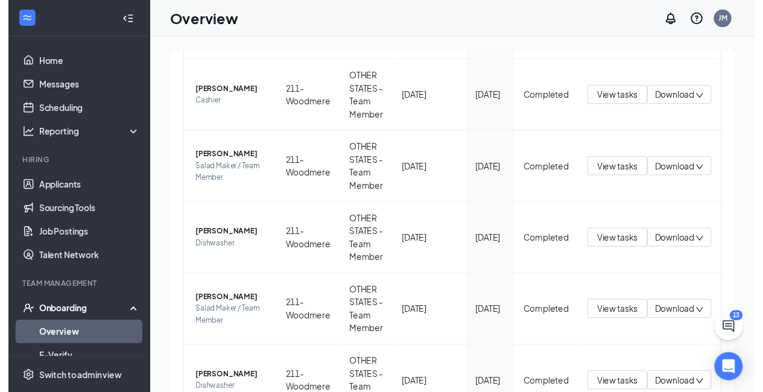
scroll to position [584, 0]
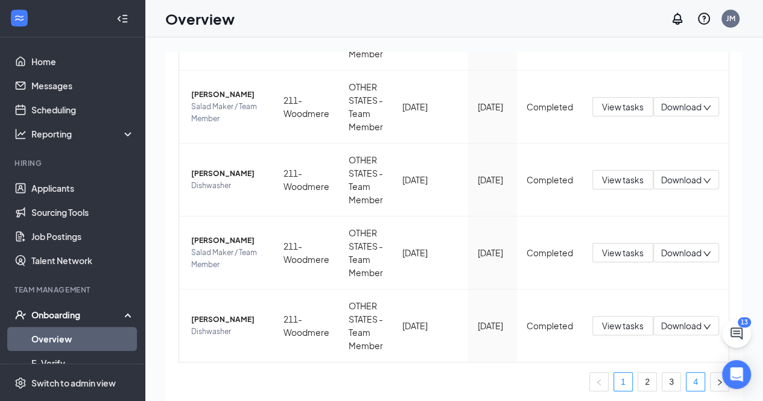
click at [687, 382] on link "4" at bounding box center [696, 382] width 18 height 18
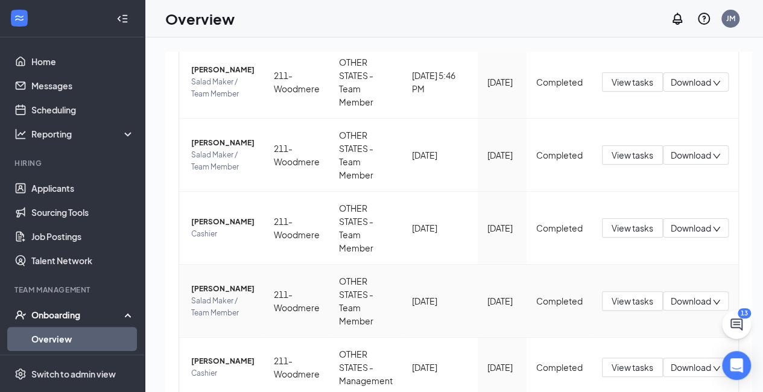
scroll to position [242, 0]
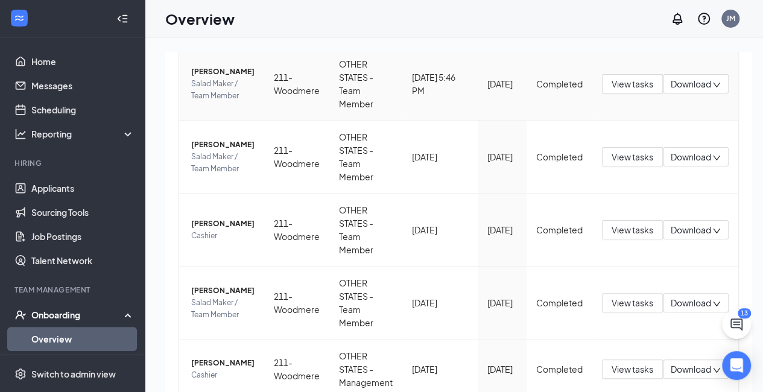
click at [205, 78] on span "[PERSON_NAME]" at bounding box center [222, 72] width 63 height 12
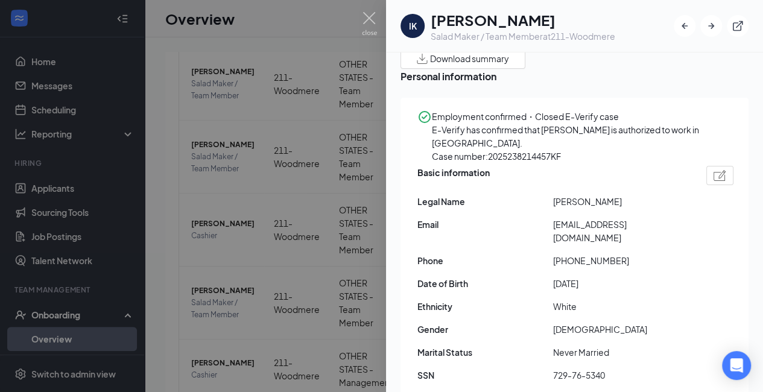
scroll to position [51, 0]
click at [375, 25] on img at bounding box center [369, 24] width 15 height 24
